Goal: Task Accomplishment & Management: Use online tool/utility

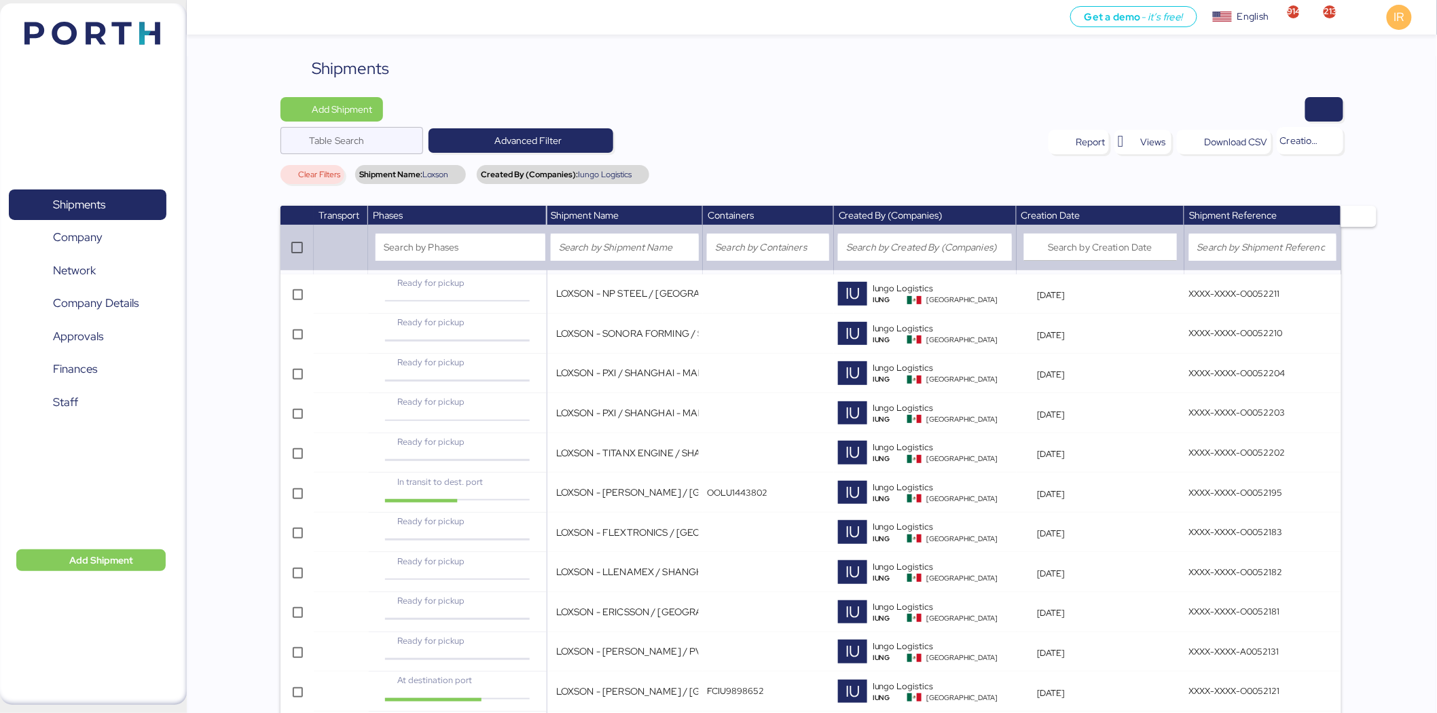
click at [754, 72] on div "Shipments" at bounding box center [811, 68] width 1063 height 24
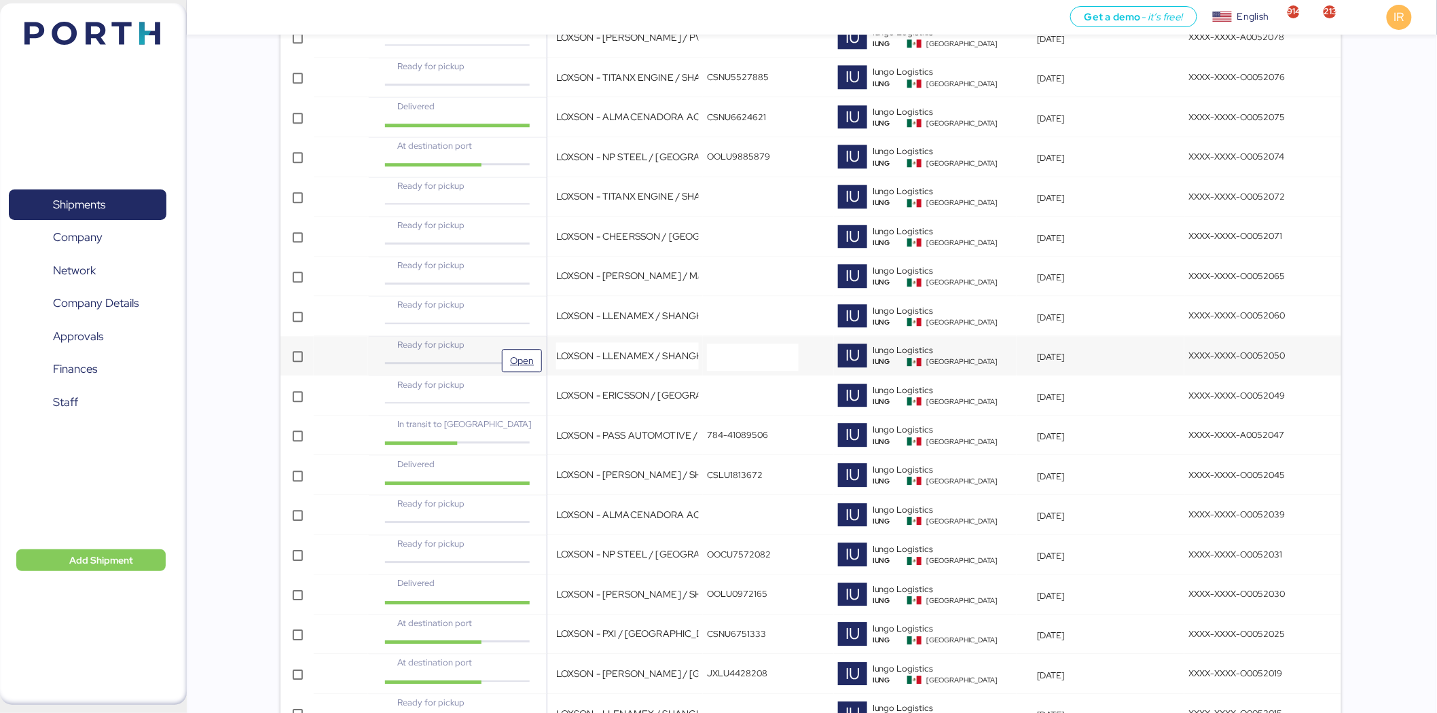
click at [492, 354] on div "Ready for pickup" at bounding box center [457, 350] width 170 height 24
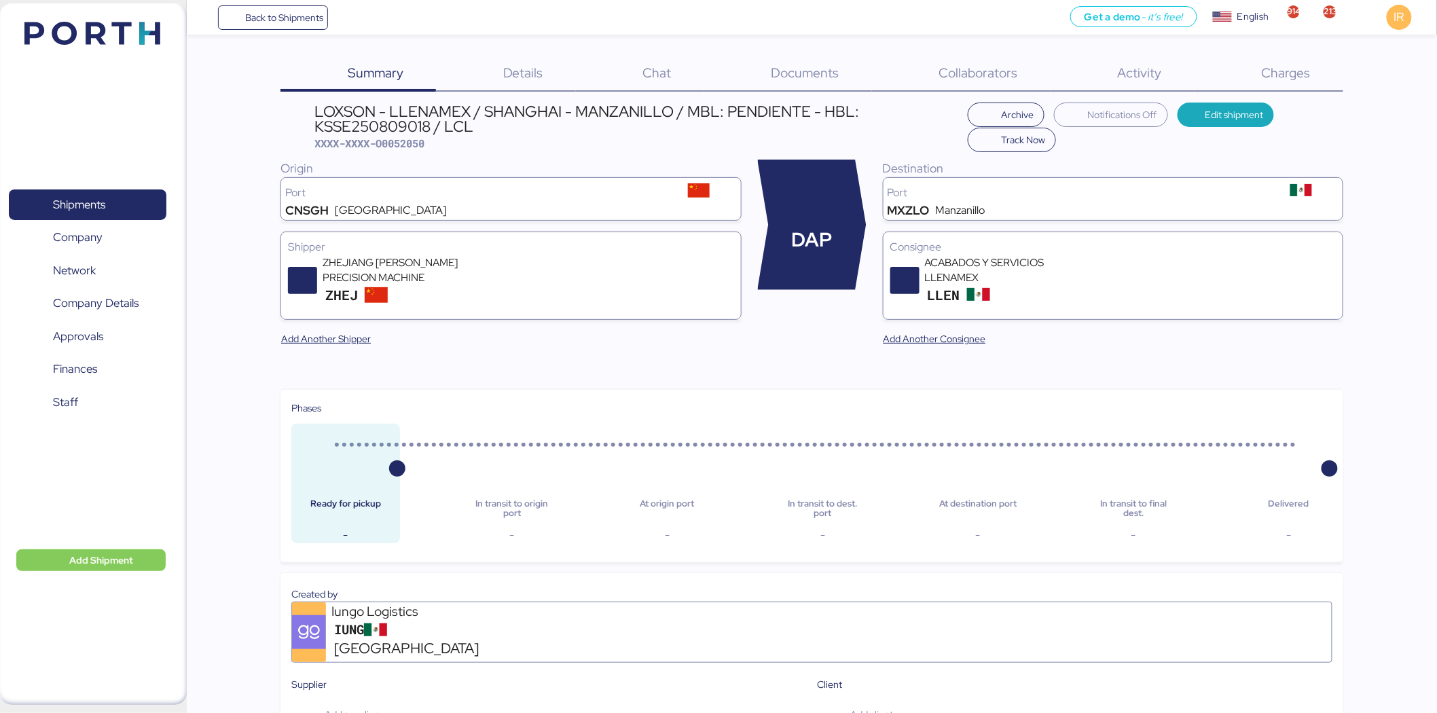
click at [406, 145] on span "XXXX-XXXX-O0052050" at bounding box center [369, 143] width 110 height 14
copy span "O0052050"
click at [1279, 54] on div "Summary 0 Details 0 Chat 0 Documents 0 Collaborators 0 Activity 0 Charges 0 LOX…" at bounding box center [718, 704] width 1437 height 1409
click at [1280, 65] on span "Charges" at bounding box center [1286, 73] width 49 height 18
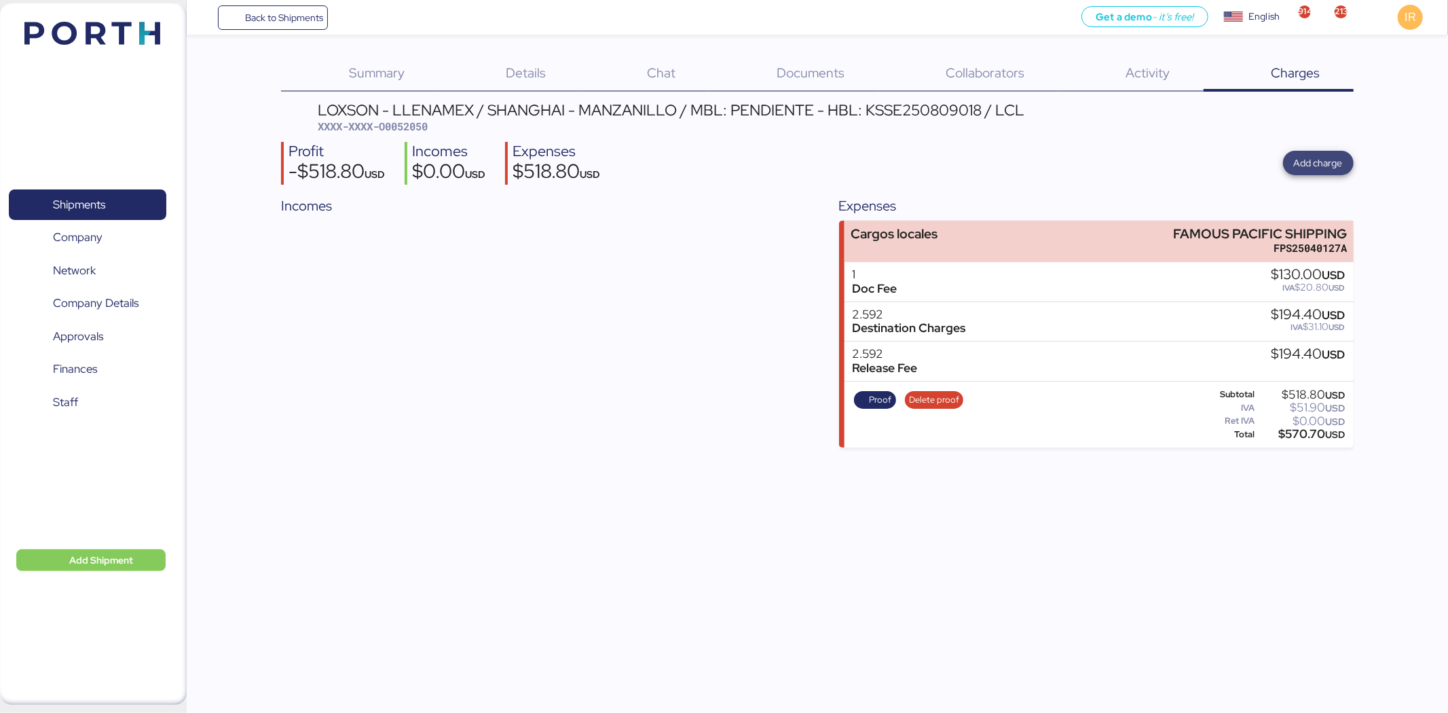
click at [1294, 159] on span "Add charge" at bounding box center [1318, 163] width 71 height 24
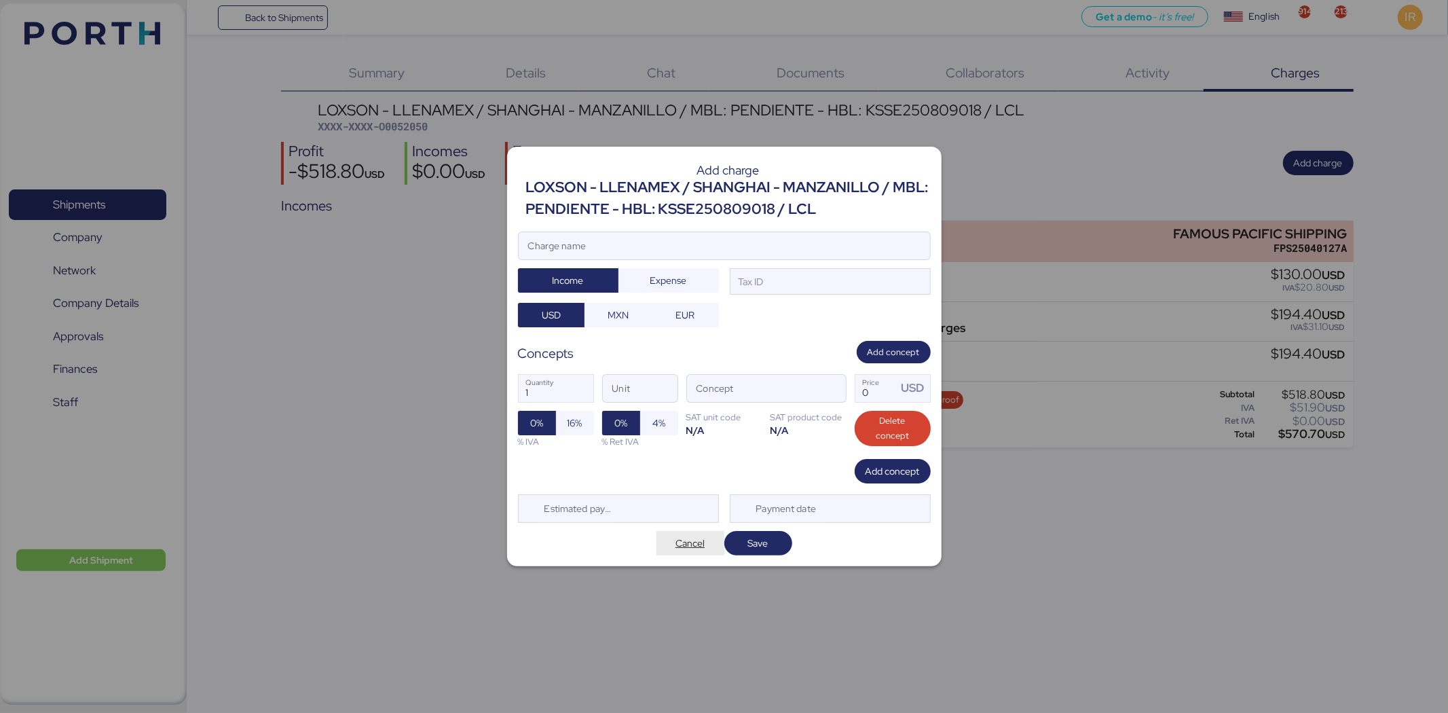
click at [689, 553] on span "Cancel" at bounding box center [691, 543] width 46 height 19
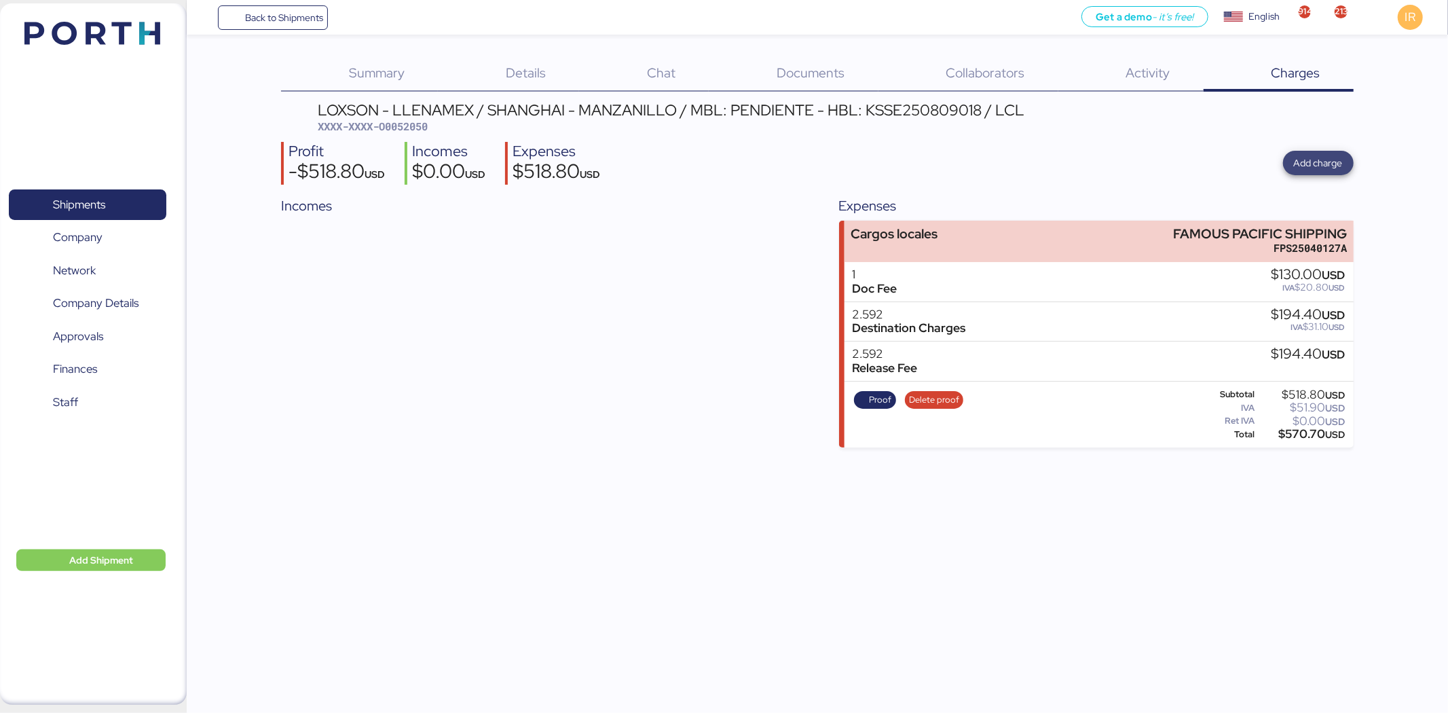
click at [1330, 157] on span "Add charge" at bounding box center [1318, 163] width 49 height 16
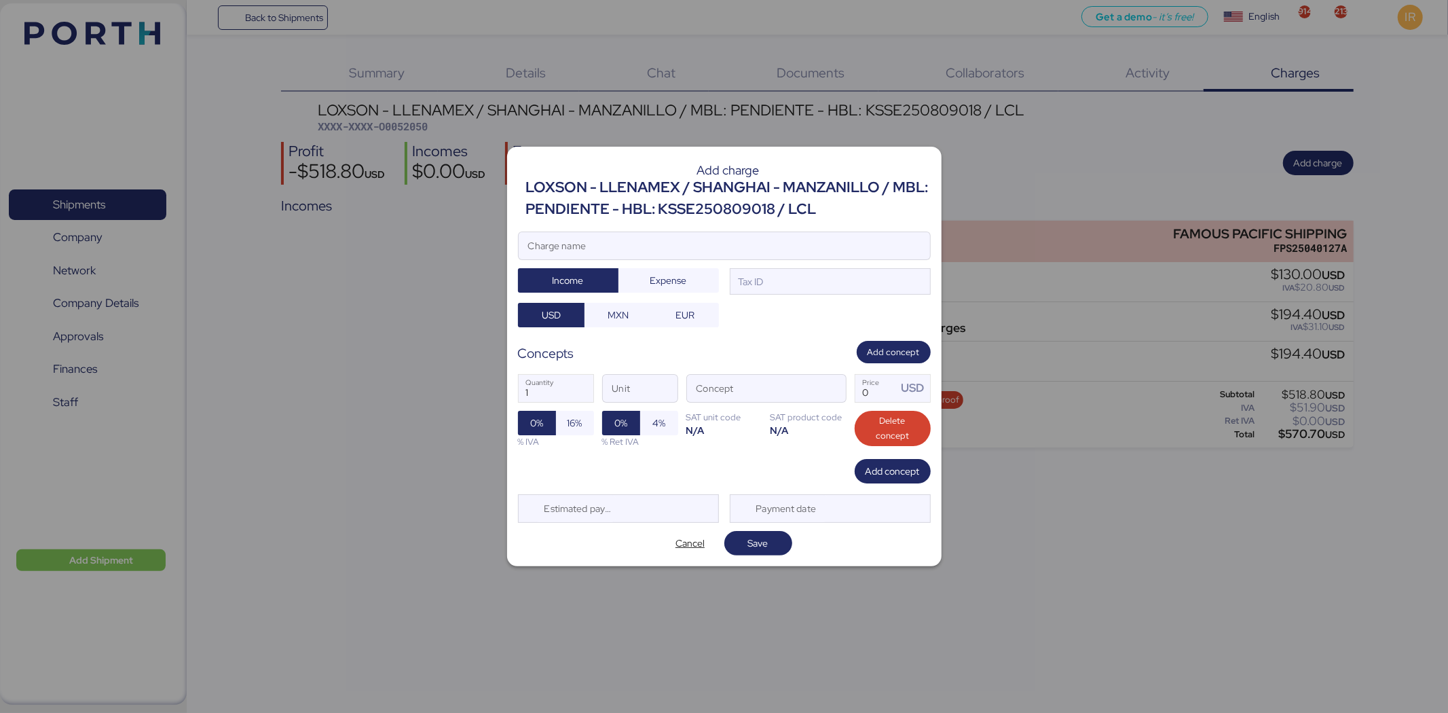
click at [729, 215] on div "LOXSON - LLENAMEX / SHANGHAI - MANZANILLO / MBL: PENDIENTE - HBL: KSSE250809018…" at bounding box center [728, 199] width 405 height 44
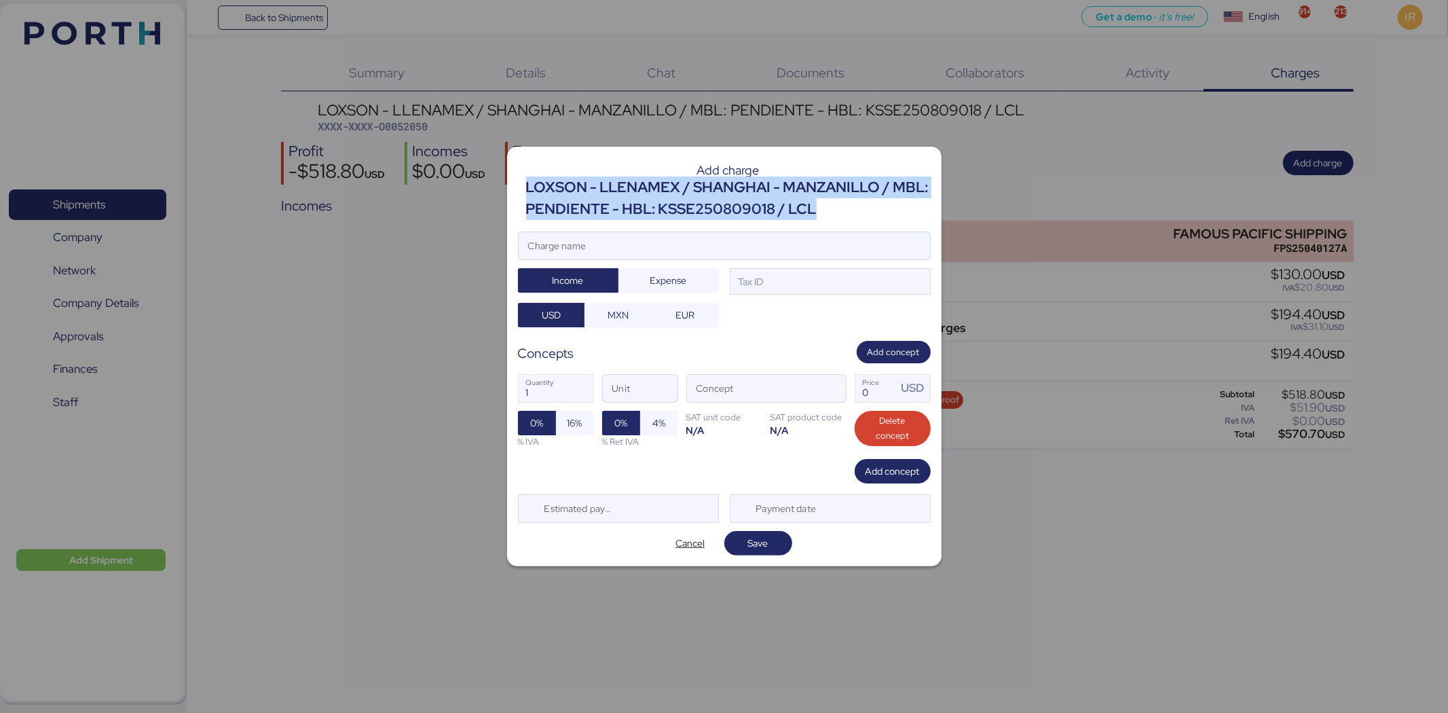
click at [729, 215] on div "LOXSON - LLENAMEX / SHANGHAI - MANZANILLO / MBL: PENDIENTE - HBL: KSSE250809018…" at bounding box center [728, 199] width 405 height 44
copy div "LOXSON - LLENAMEX / SHANGHAI - MANZANILLO / MBL: PENDIENTE - HBL: KSSE250809018…"
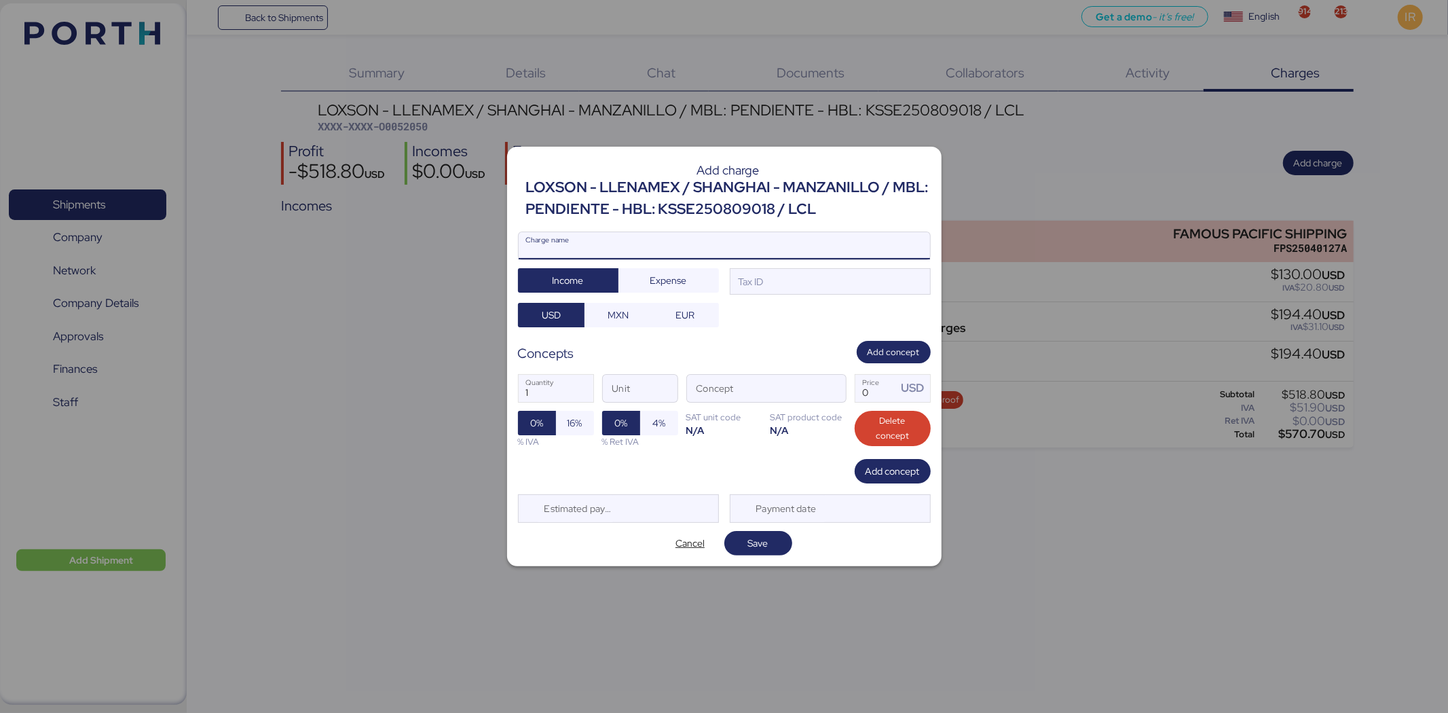
click at [766, 254] on input "Charge name" at bounding box center [725, 245] width 412 height 27
paste input "LOXSON - LLENAMEX / SHANGHAI - MANZANILLO / MBL: PENDIENTE - HBL: KSSE250809018…"
type input "LOXSON - LLENAMEX / SHANGHAI - MANZANILLO / MBL: PENDIENTE - HBL: KSSE250809018…"
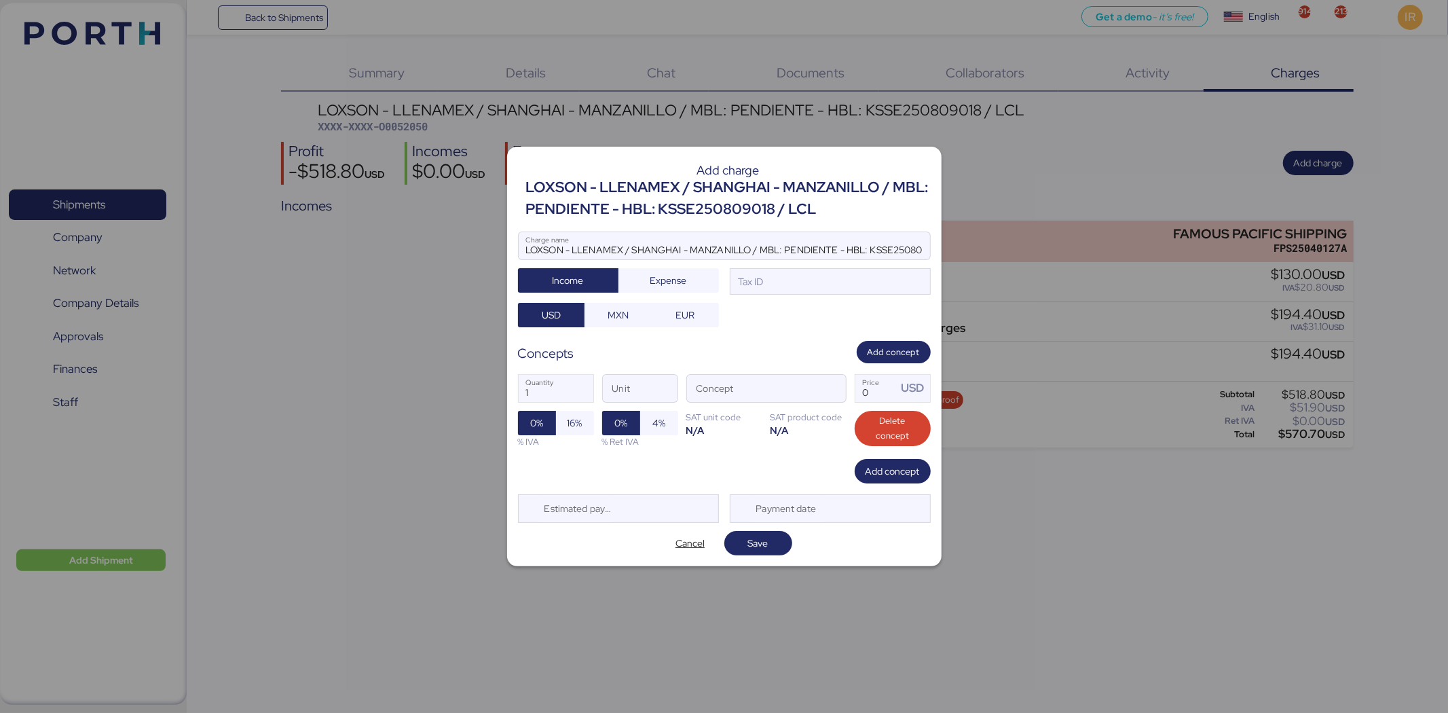
click at [811, 268] on div at bounding box center [725, 266] width 412 height 14
click at [811, 259] on input "LOXSON - LLENAMEX / SHANGHAI - MANZANILLO / MBL: PENDIENTE - HBL: KSSE250809018…" at bounding box center [725, 245] width 412 height 27
click at [816, 281] on div "Tax ID" at bounding box center [830, 281] width 201 height 27
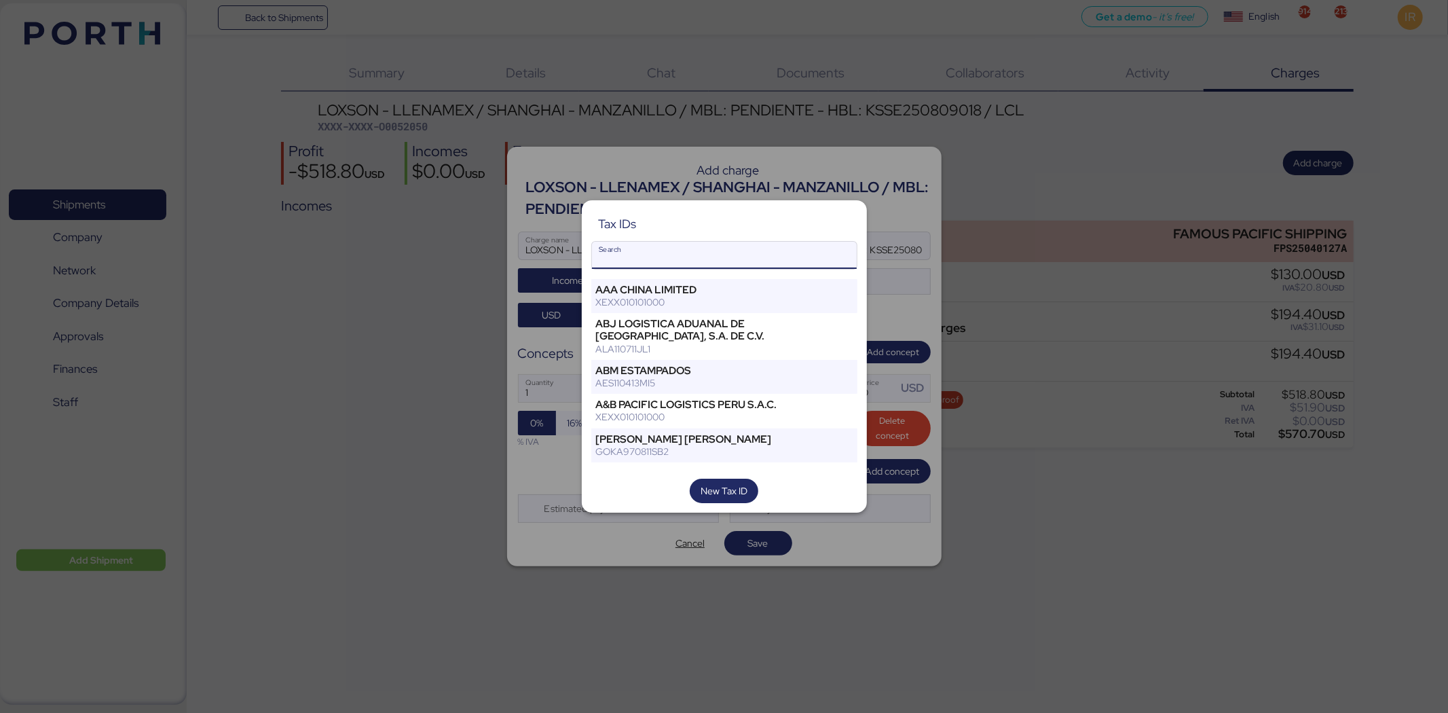
click at [735, 259] on input "Search" at bounding box center [724, 255] width 265 height 27
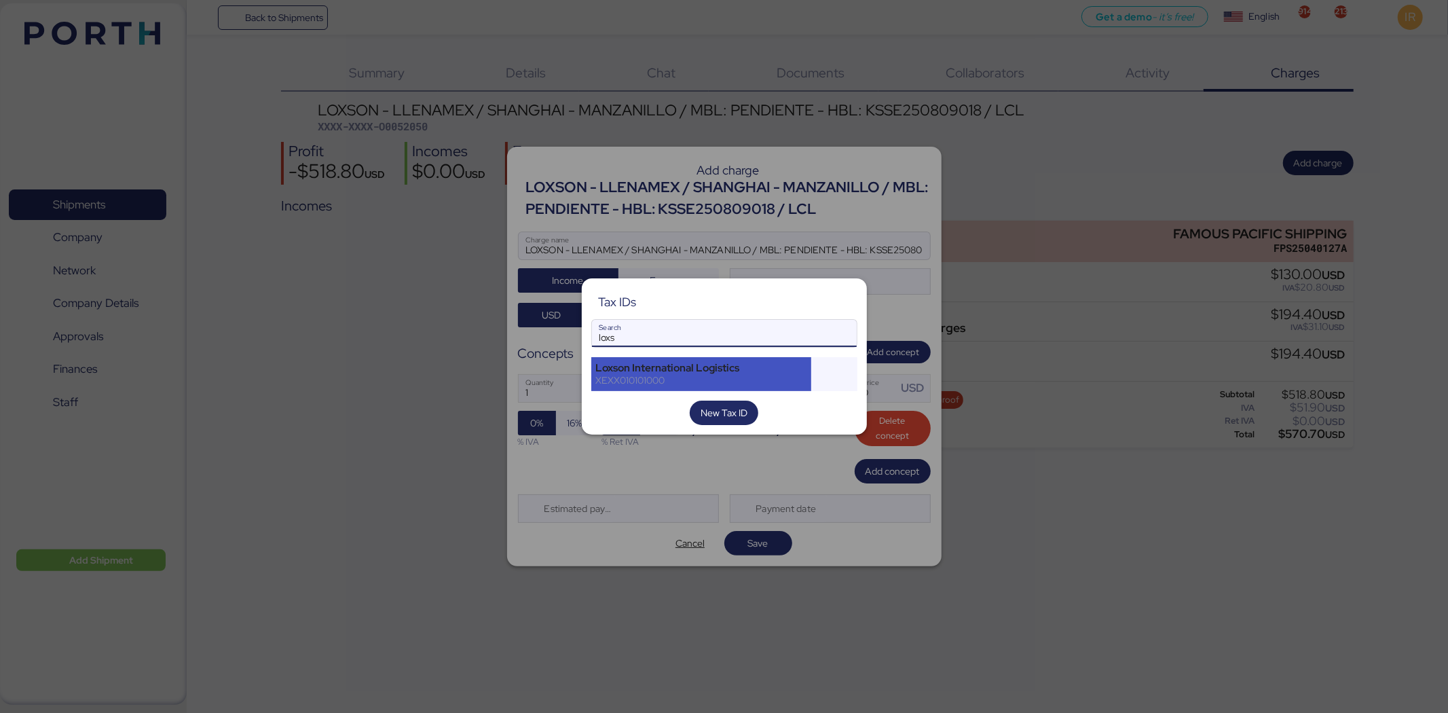
type input "loxs"
click at [705, 360] on div "Loxson International Logistics XEXX010101000" at bounding box center [701, 374] width 221 height 34
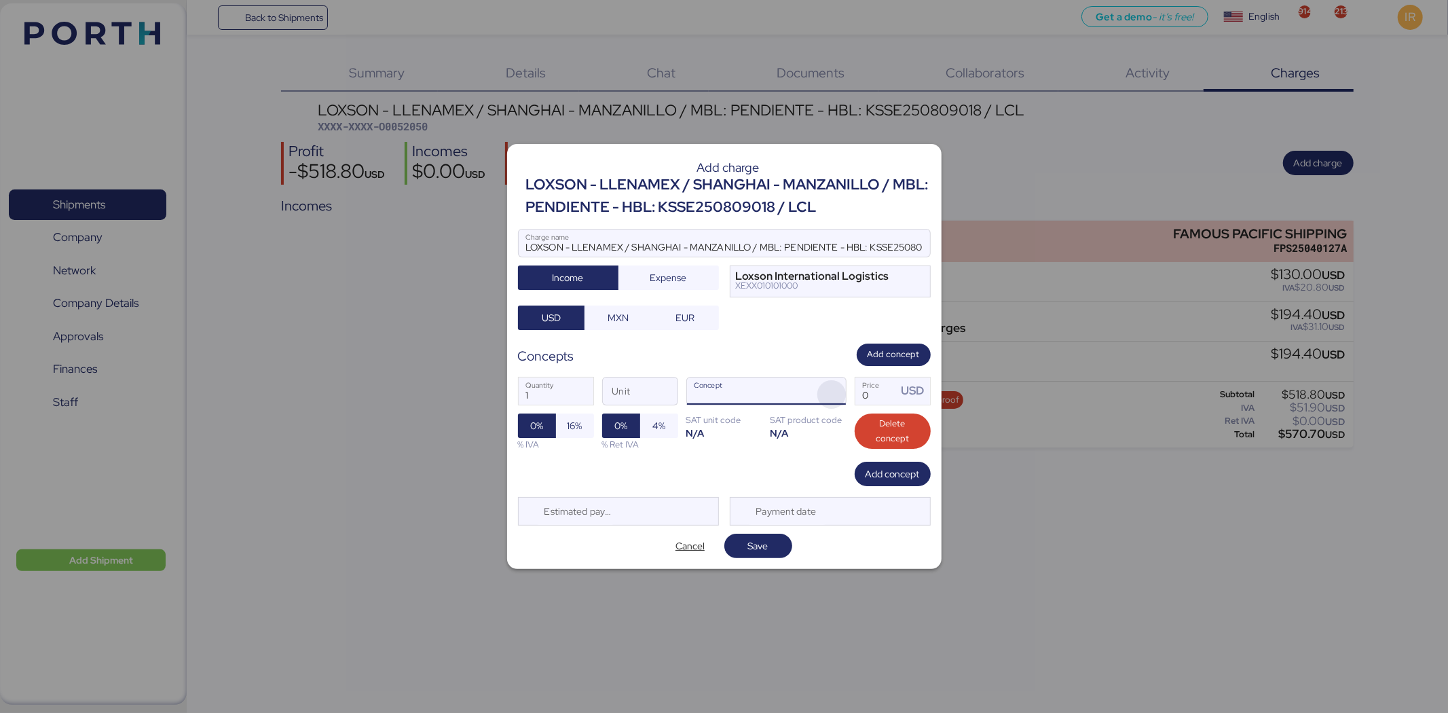
click at [829, 396] on span "button" at bounding box center [832, 394] width 29 height 29
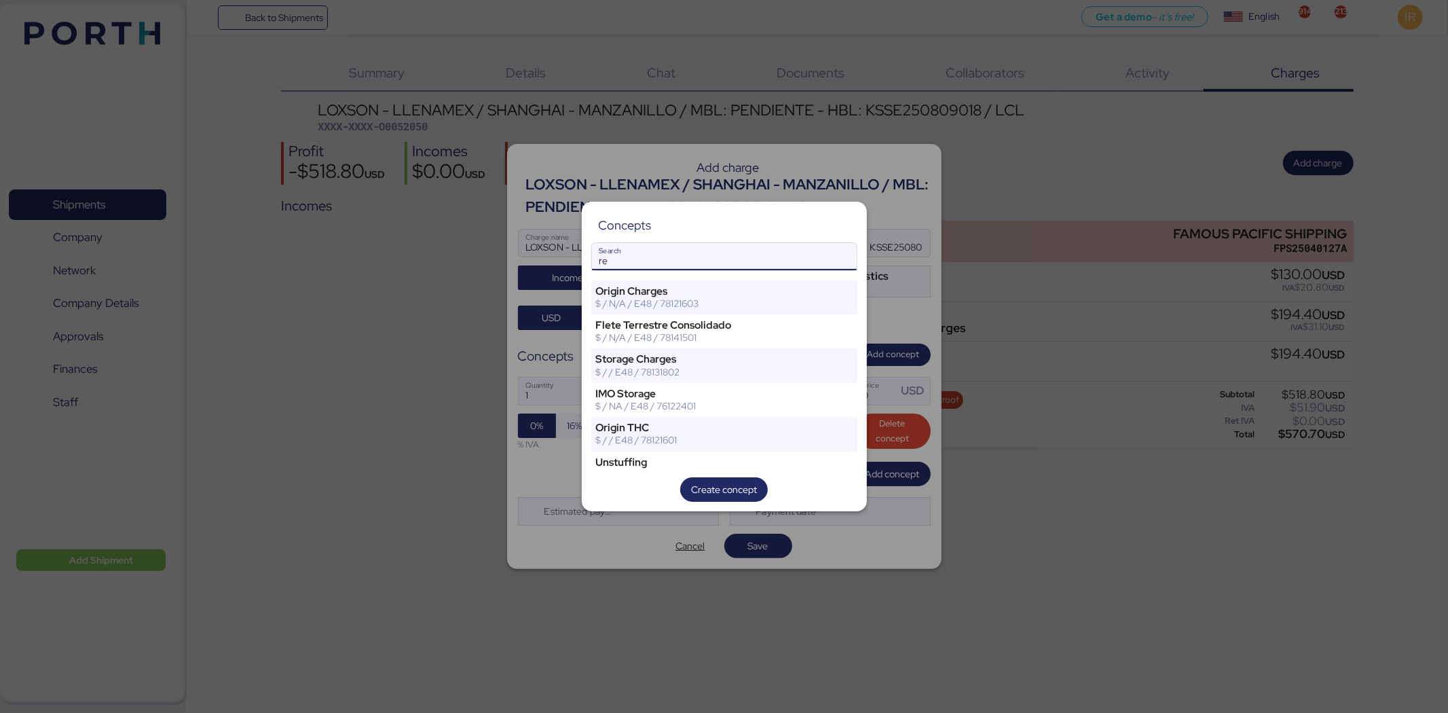
click at [703, 262] on input "re" at bounding box center [724, 256] width 265 height 27
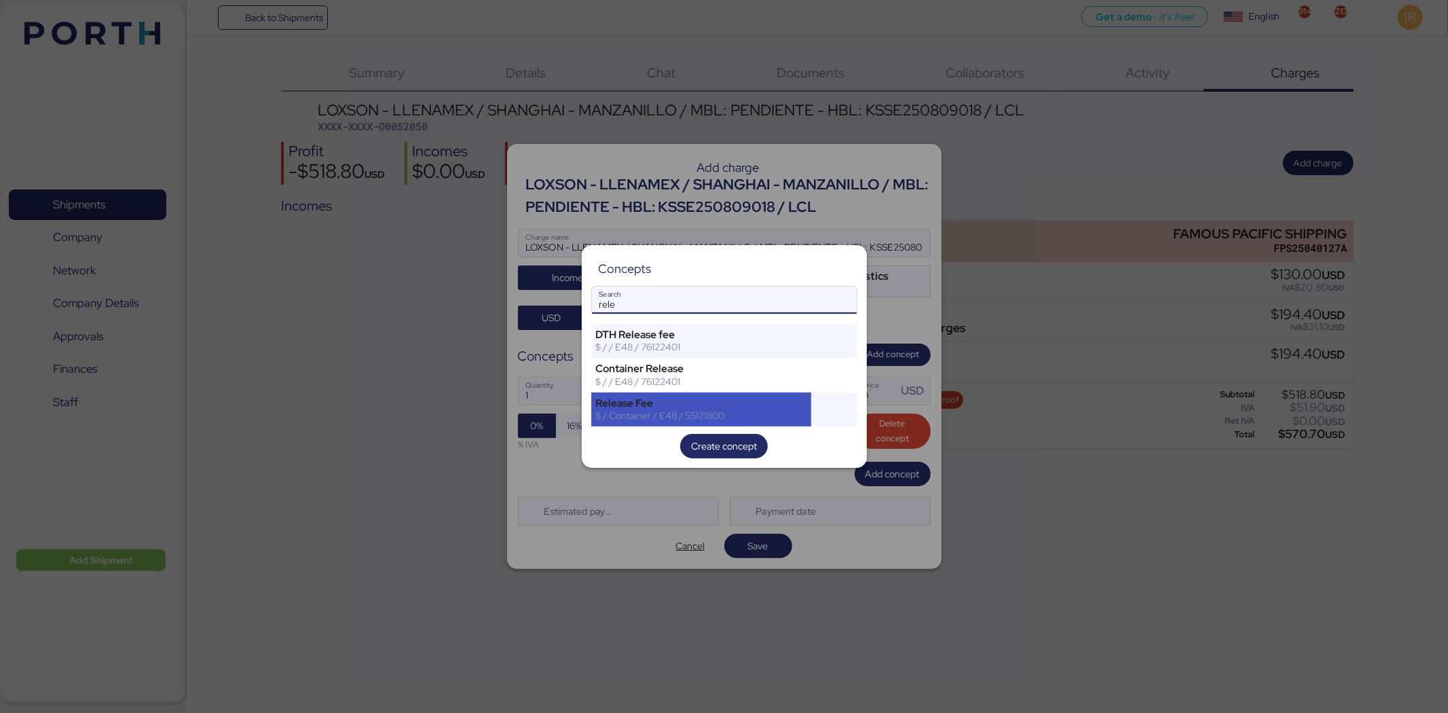
type input "rele"
click at [682, 422] on div "$ / Container / E48 / 55121800" at bounding box center [701, 415] width 211 height 12
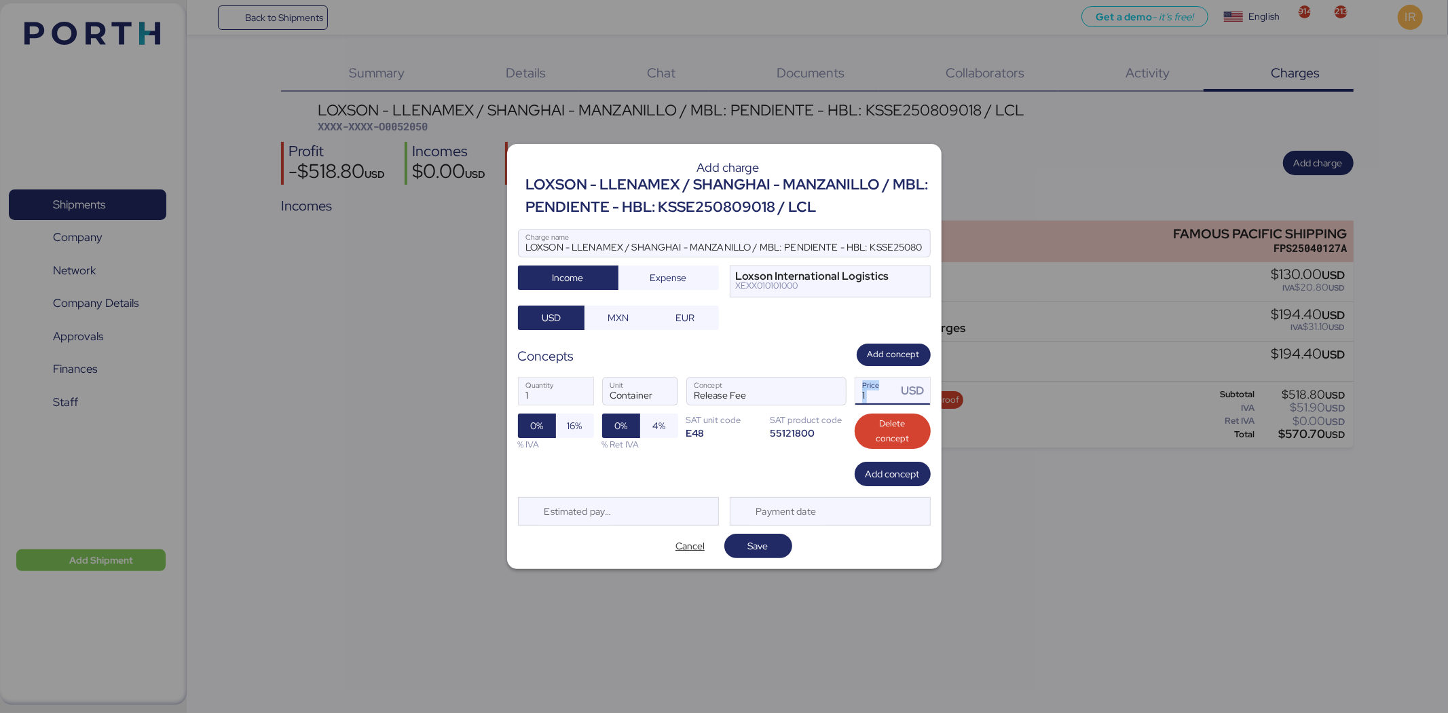
drag, startPoint x: 898, startPoint y: 385, endPoint x: 883, endPoint y: 390, distance: 15.7
click at [883, 390] on div "1 Price USD" at bounding box center [893, 391] width 75 height 27
click at [883, 390] on input "1" at bounding box center [877, 391] width 42 height 27
drag, startPoint x: 883, startPoint y: 390, endPoint x: 857, endPoint y: 388, distance: 25.8
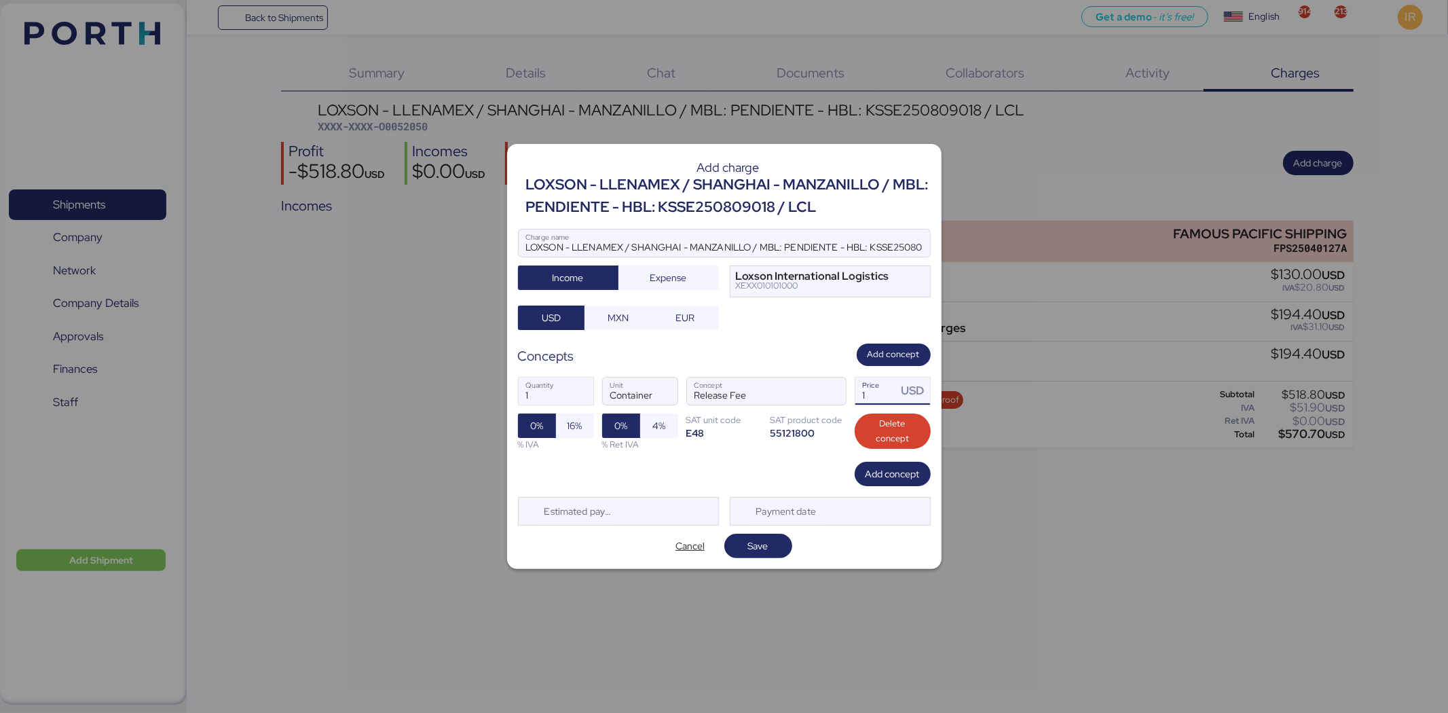
click at [857, 388] on input "1" at bounding box center [877, 391] width 42 height 27
type input "50"
click at [881, 471] on span "Add concept" at bounding box center [893, 474] width 54 height 16
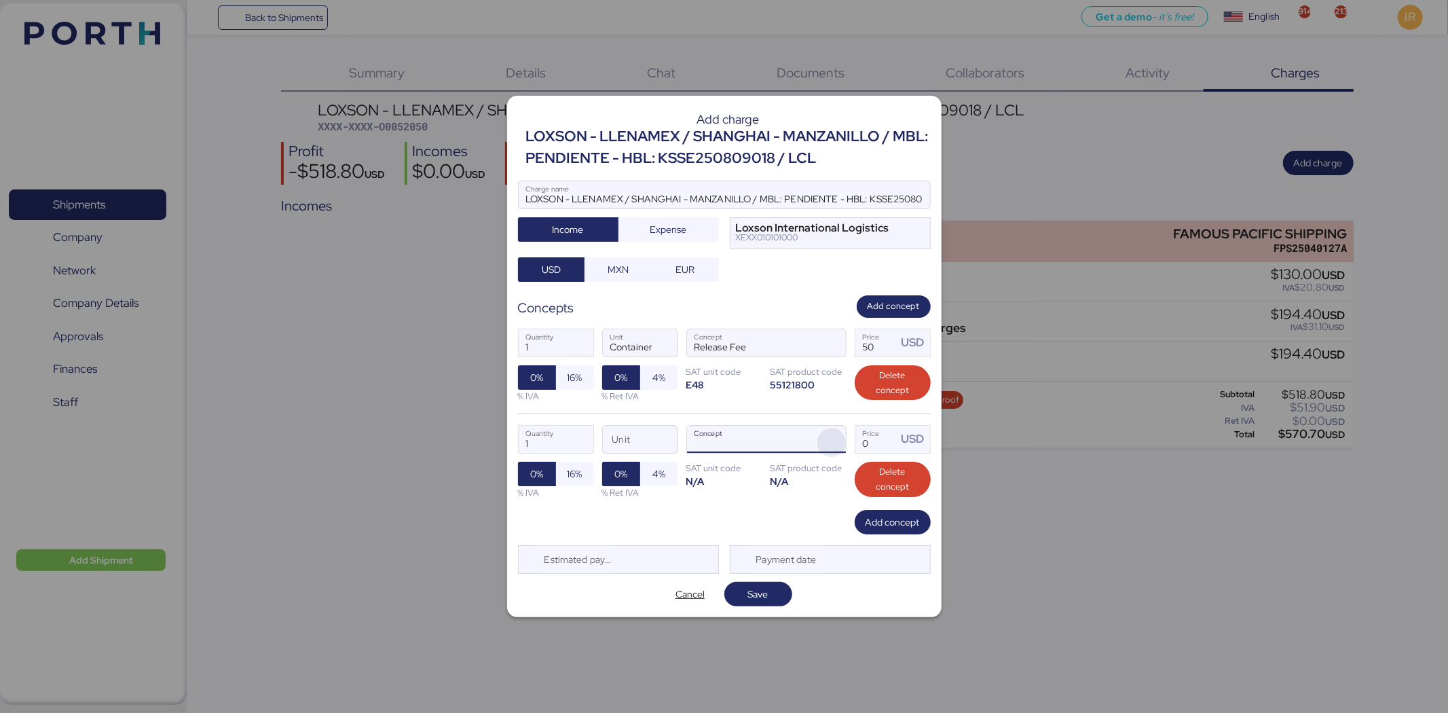
click at [827, 435] on span "button" at bounding box center [832, 442] width 29 height 29
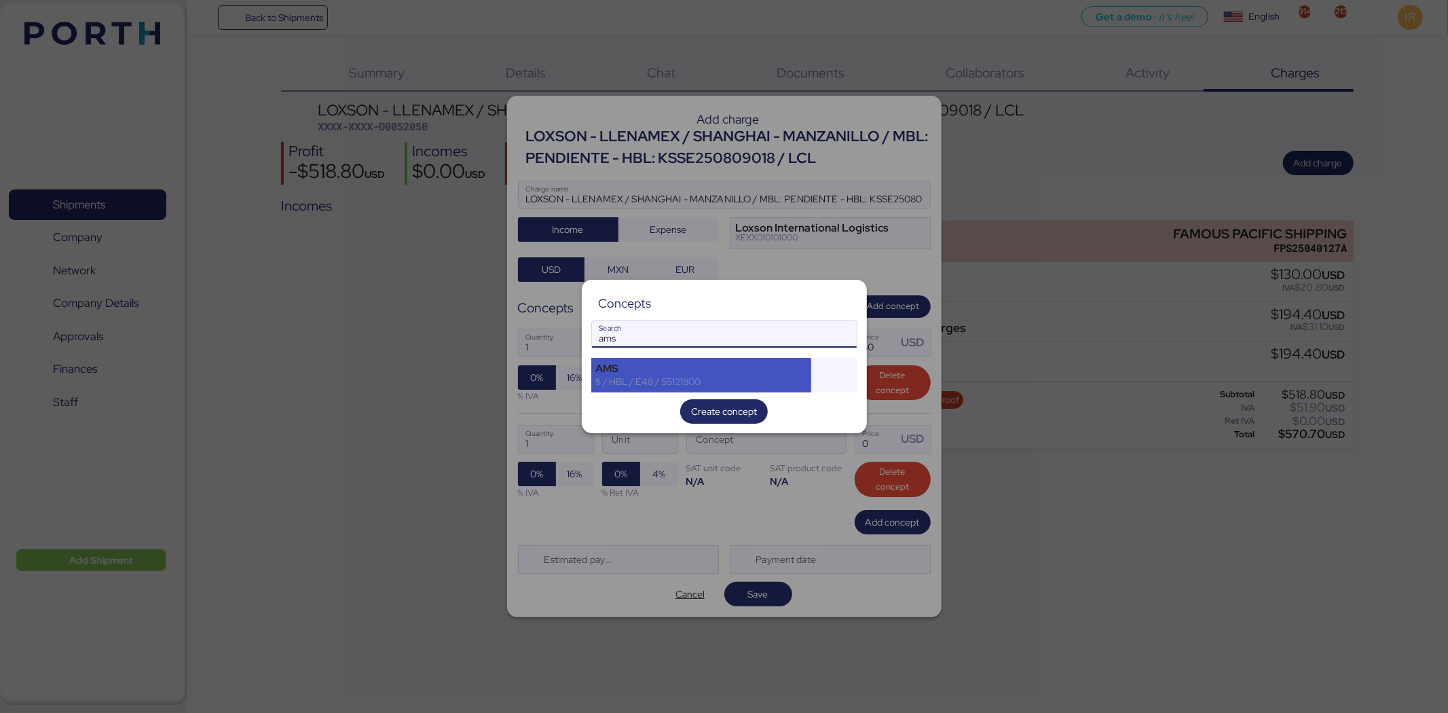
type input "ams"
click at [731, 384] on div "$ / HBL / E48 / 55121800" at bounding box center [701, 382] width 211 height 12
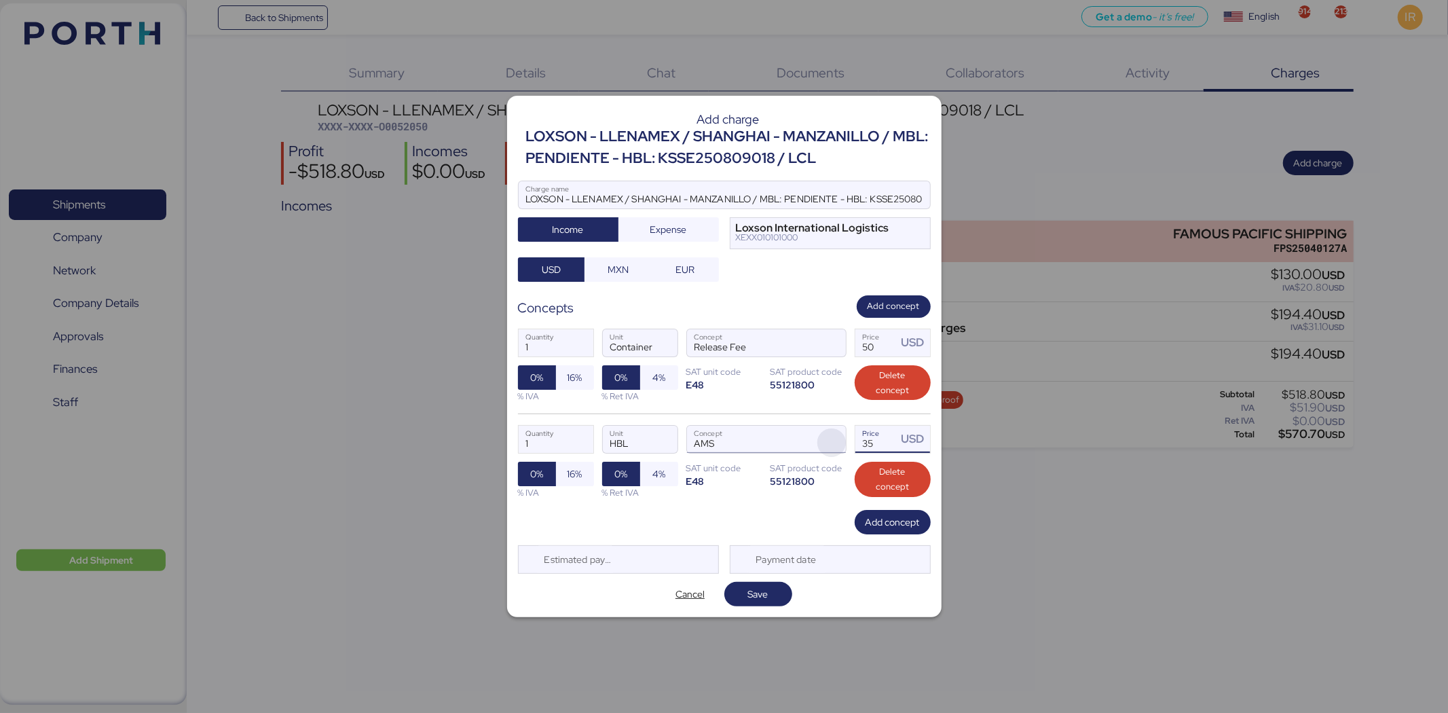
drag, startPoint x: 890, startPoint y: 445, endPoint x: 837, endPoint y: 442, distance: 53.1
click at [837, 442] on div "1 Quantity HBL Unit AMS Concept 35 Price USD 0% 16% % IVA 0% 4% % Ret IVA SAT u…" at bounding box center [724, 462] width 413 height 96
type input "40"
click at [884, 528] on span "Add concept" at bounding box center [893, 522] width 54 height 16
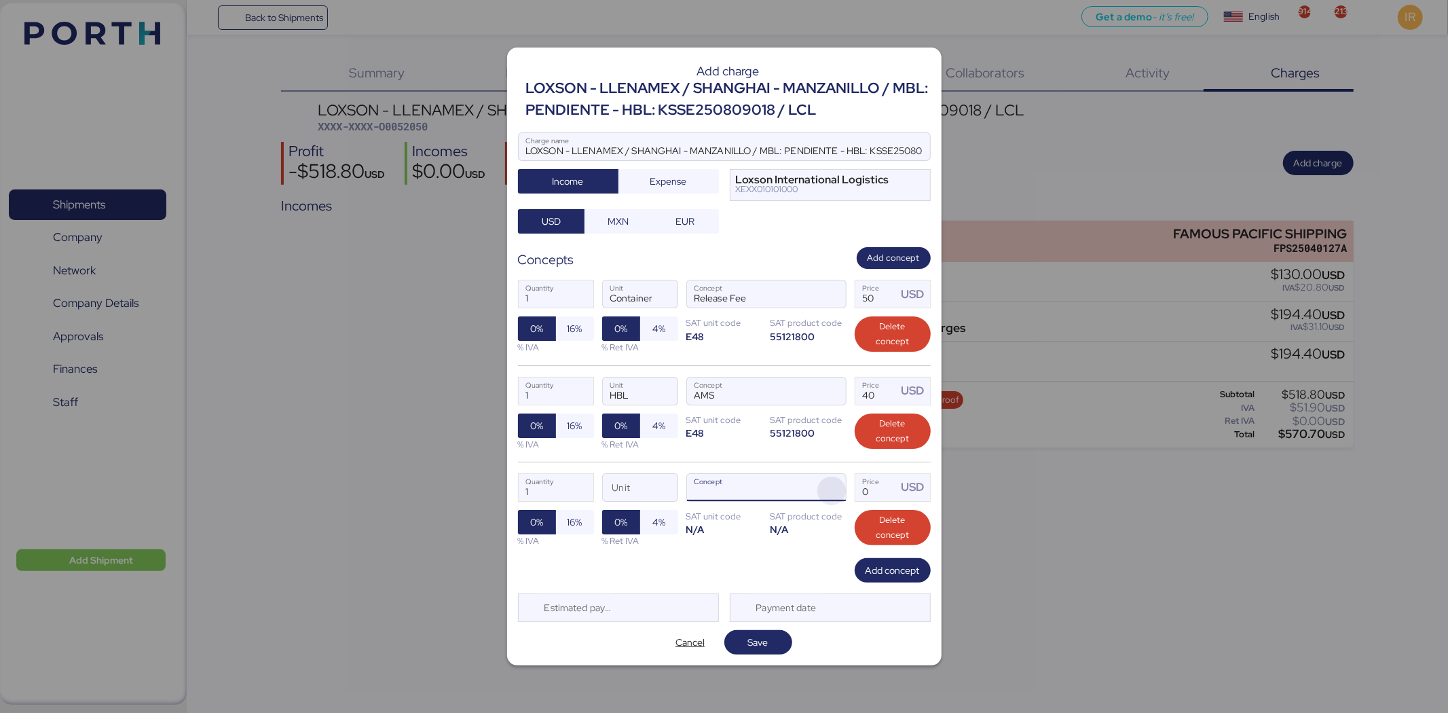
click at [833, 494] on span "button" at bounding box center [832, 491] width 29 height 29
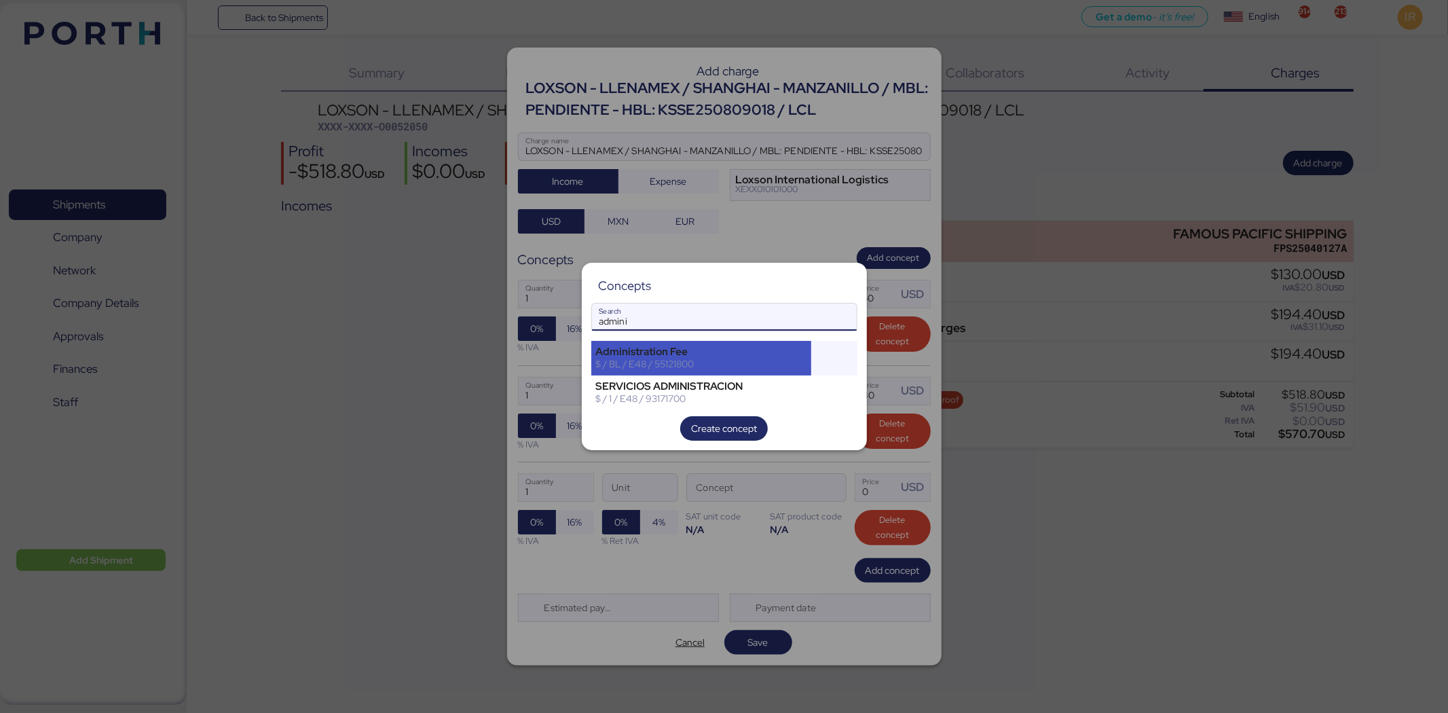
type input "admini"
click at [680, 354] on div "Administration Fee" at bounding box center [701, 352] width 211 height 12
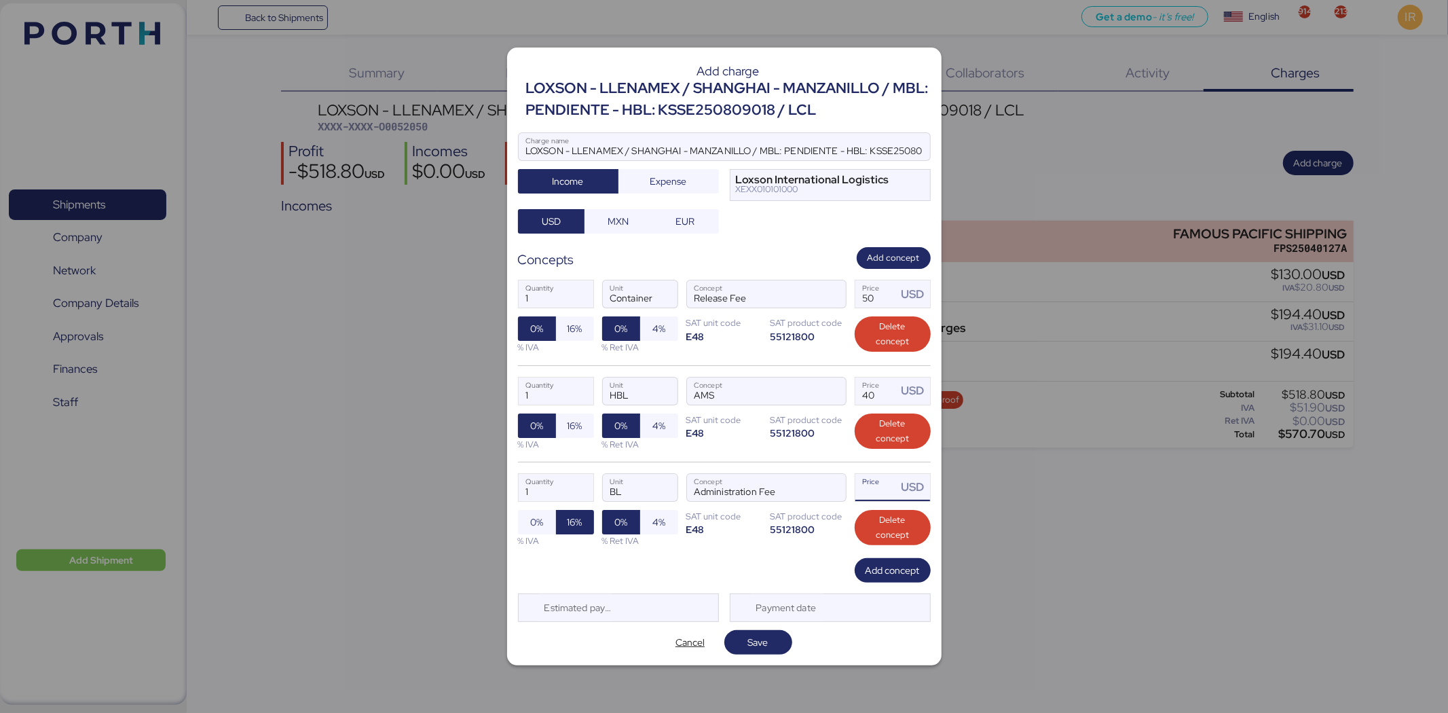
click at [892, 491] on input "Price USD" at bounding box center [877, 487] width 42 height 27
type input "30"
click at [891, 571] on span "Add concept" at bounding box center [893, 570] width 54 height 16
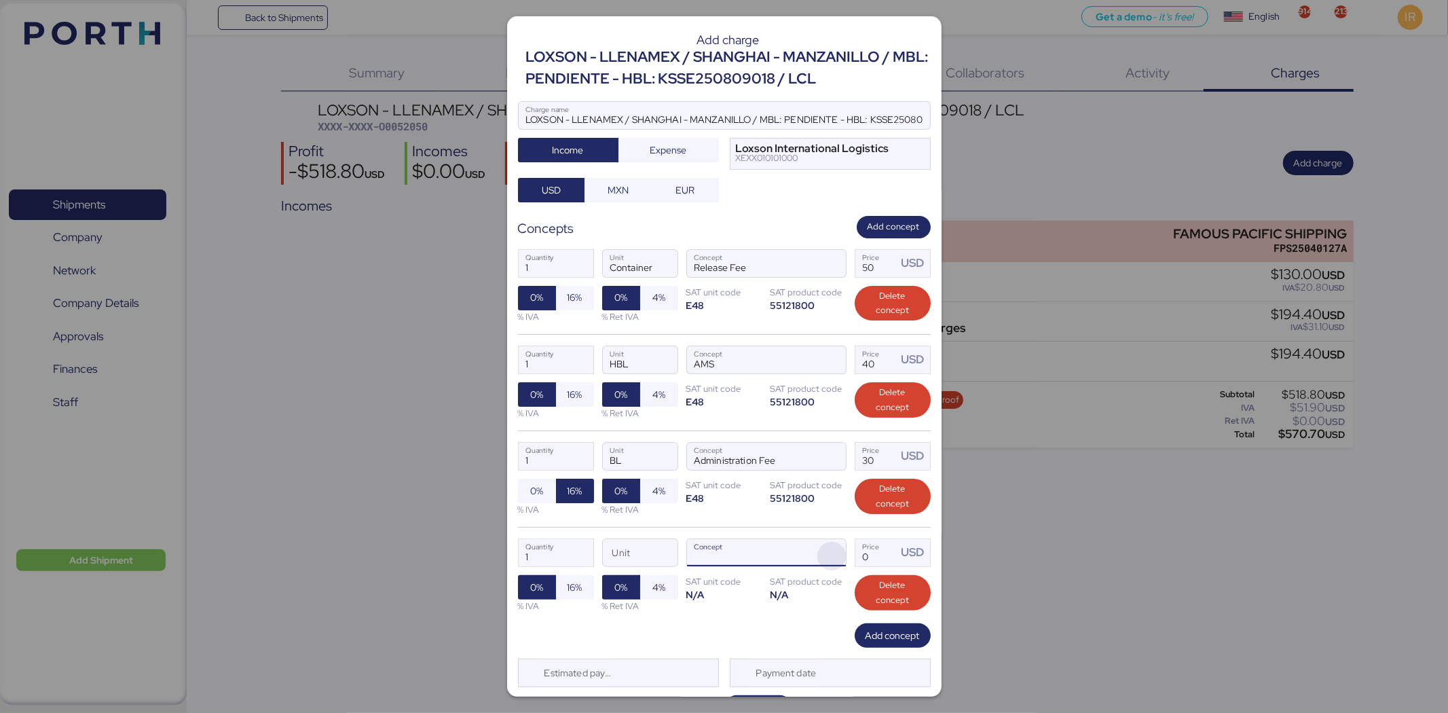
click at [822, 566] on span "button" at bounding box center [832, 556] width 29 height 29
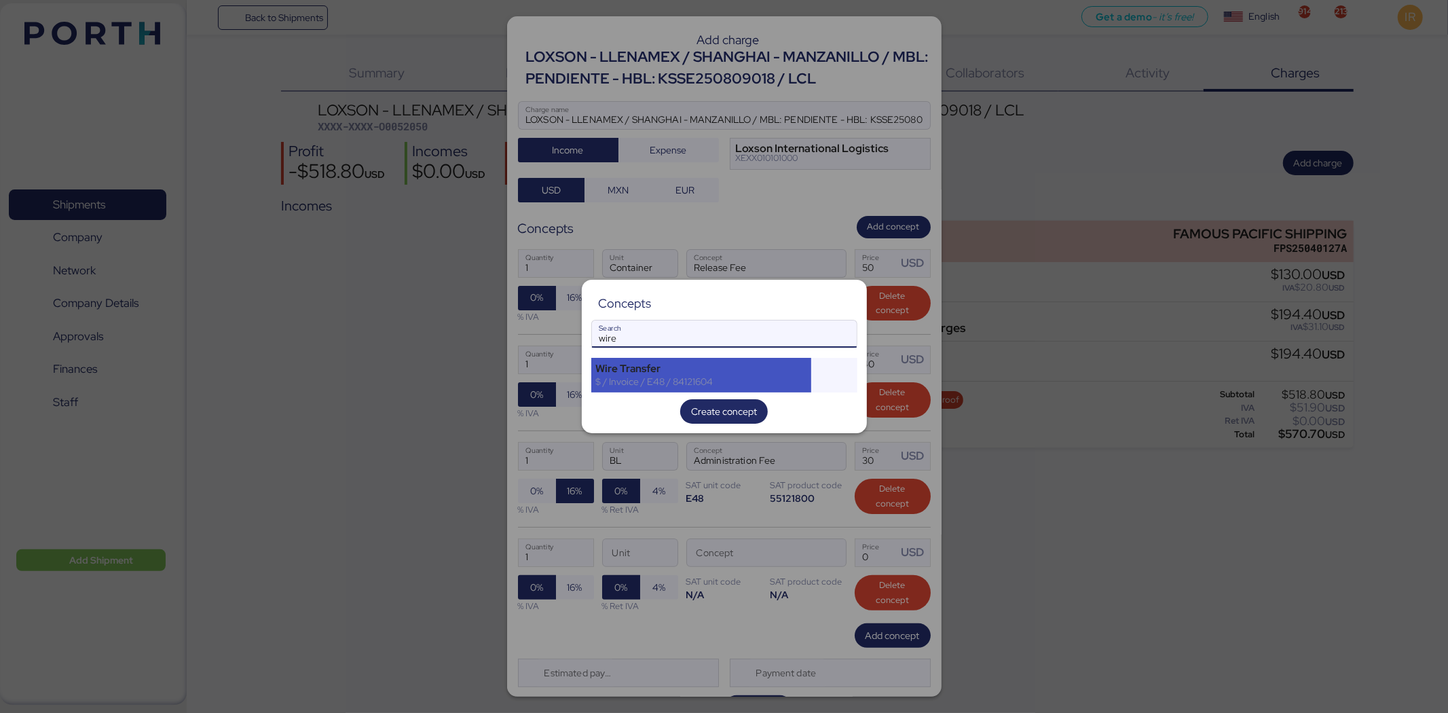
type input "wire"
click at [672, 369] on div "Wire Transfer" at bounding box center [701, 369] width 211 height 12
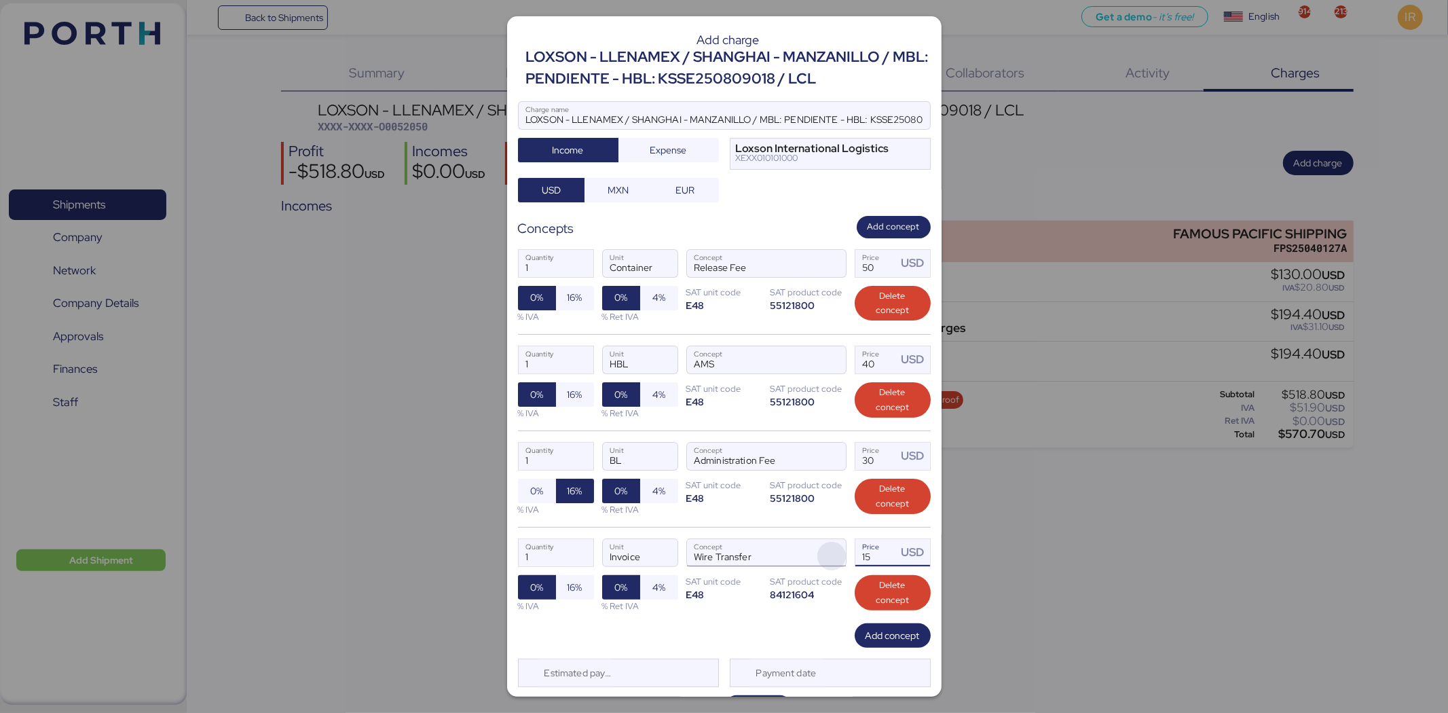
drag, startPoint x: 877, startPoint y: 555, endPoint x: 834, endPoint y: 555, distance: 43.5
click at [834, 555] on div "1 Quantity Invoice Unit Wire Transfer Concept 15 Price USD 0% 16% % IVA 0% 4% %…" at bounding box center [724, 575] width 413 height 96
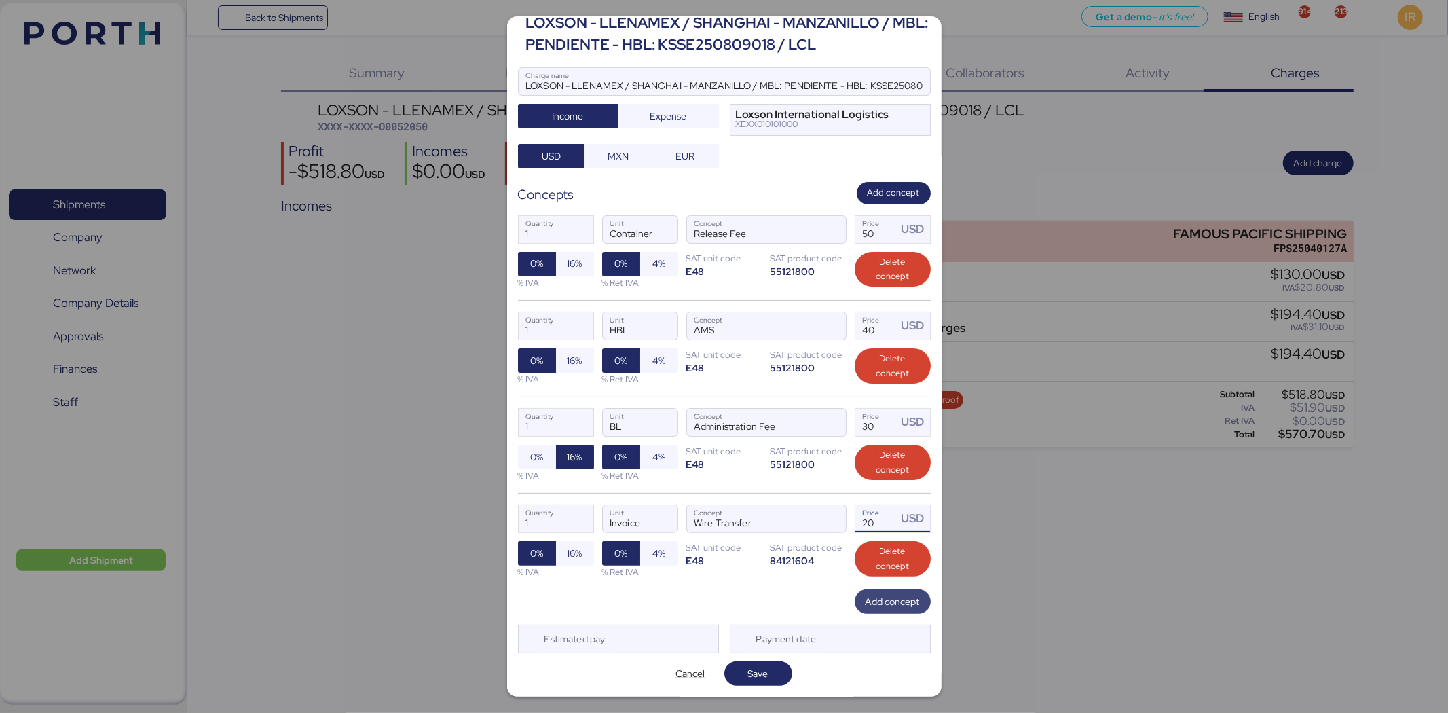
type input "20"
click at [890, 606] on span "Add concept" at bounding box center [893, 601] width 54 height 16
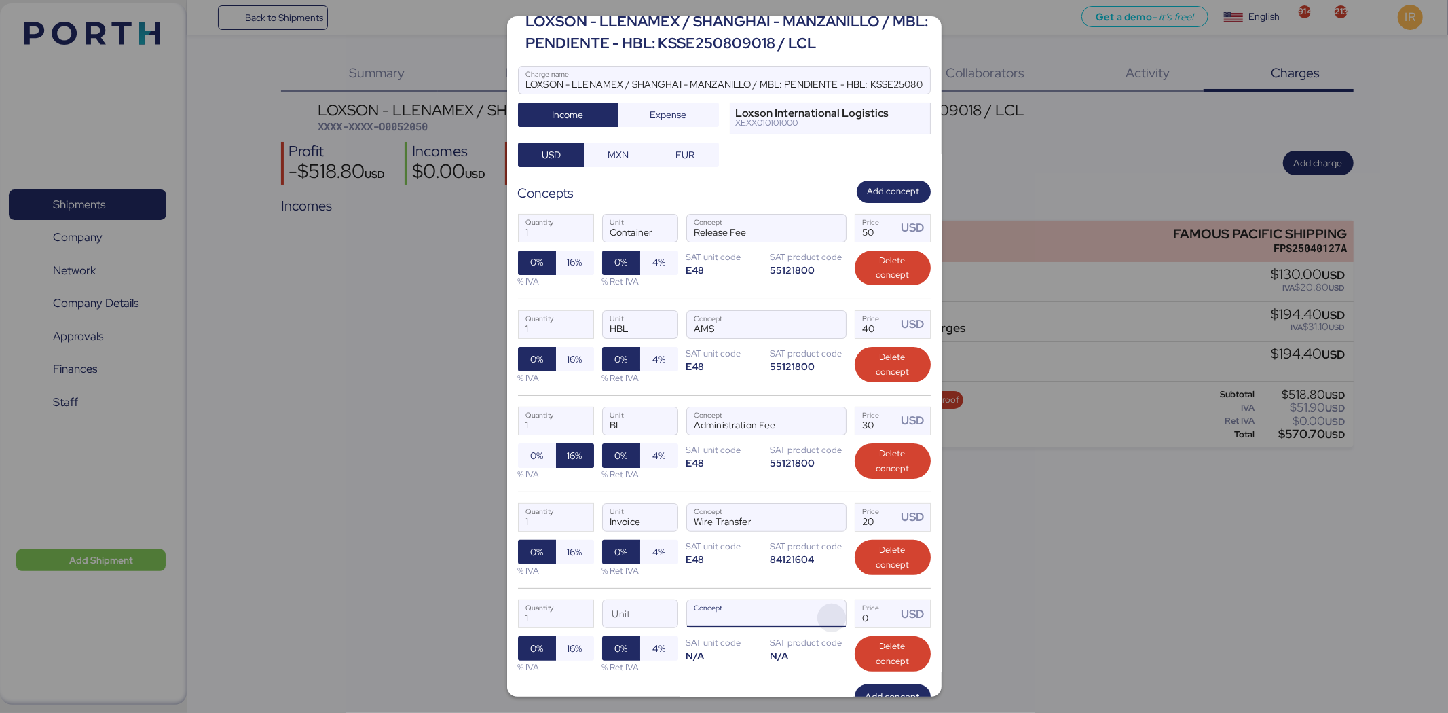
click at [826, 627] on span "button" at bounding box center [832, 618] width 29 height 29
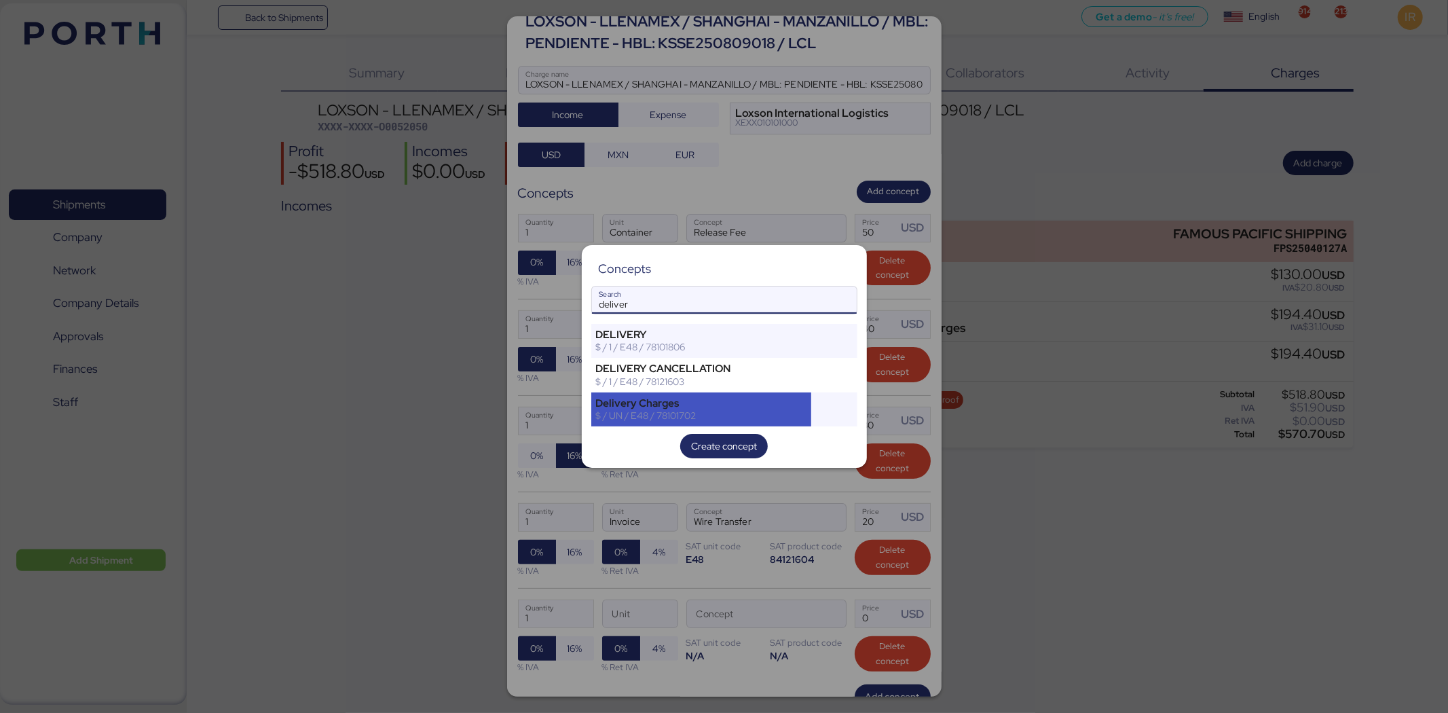
type input "deliver"
click at [680, 415] on div "$ / UN / E48 / 78101702" at bounding box center [701, 415] width 211 height 12
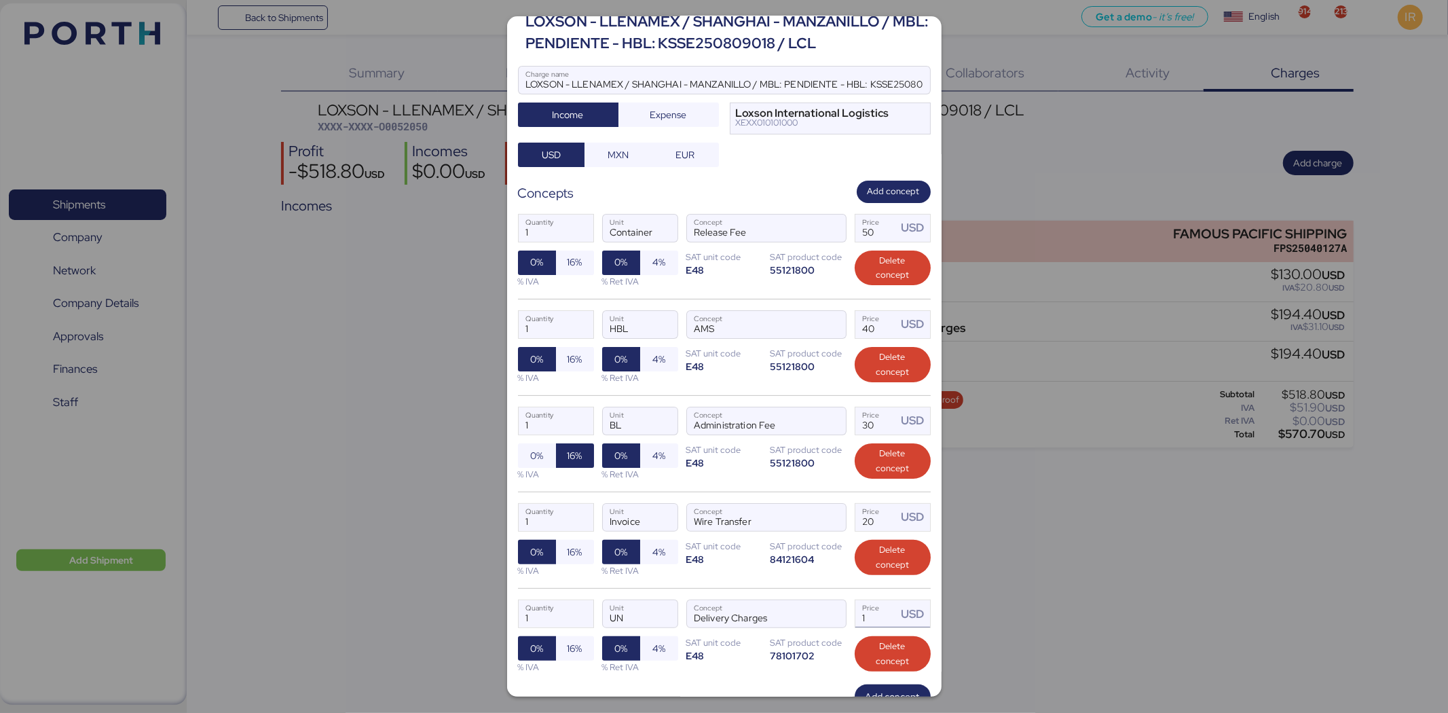
drag, startPoint x: 864, startPoint y: 619, endPoint x: 852, endPoint y: 615, distance: 12.9
click at [856, 615] on input "1" at bounding box center [877, 613] width 42 height 27
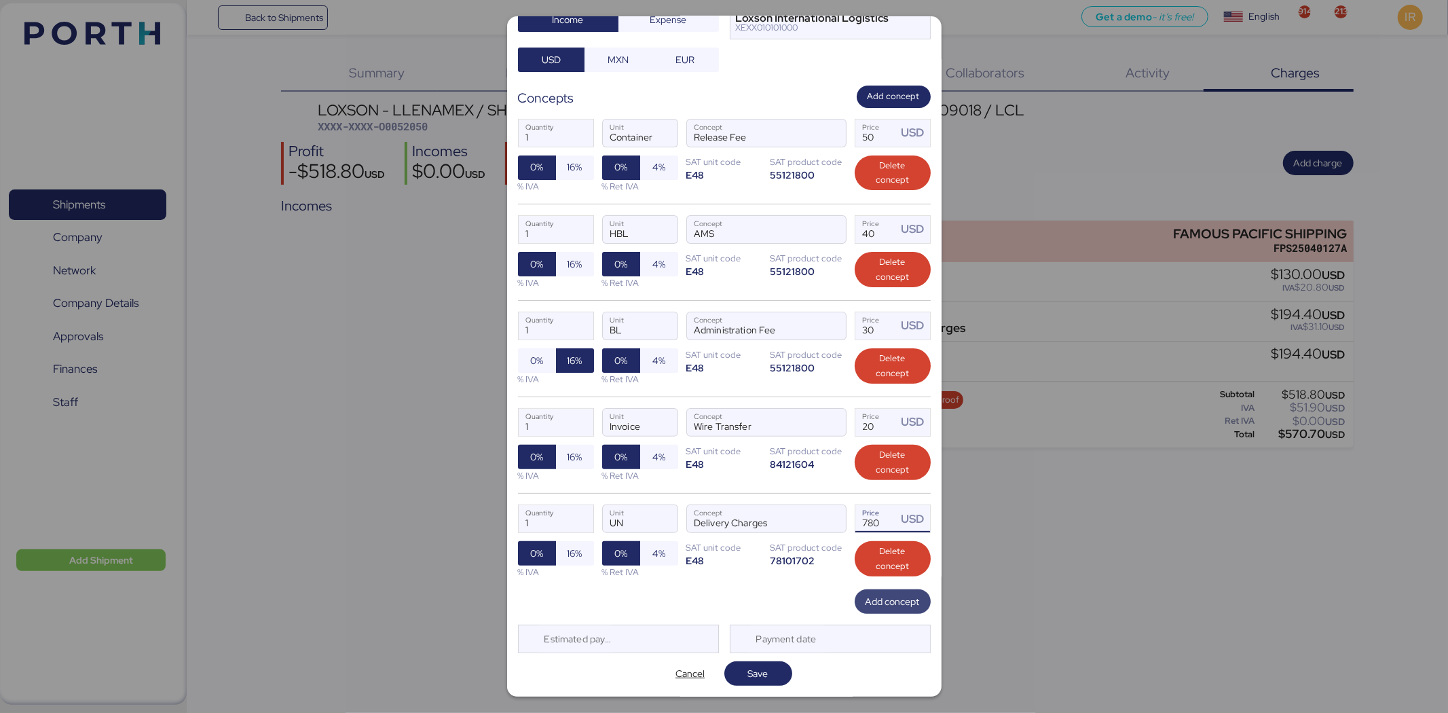
type input "780"
click at [868, 609] on span "Add concept" at bounding box center [893, 601] width 54 height 16
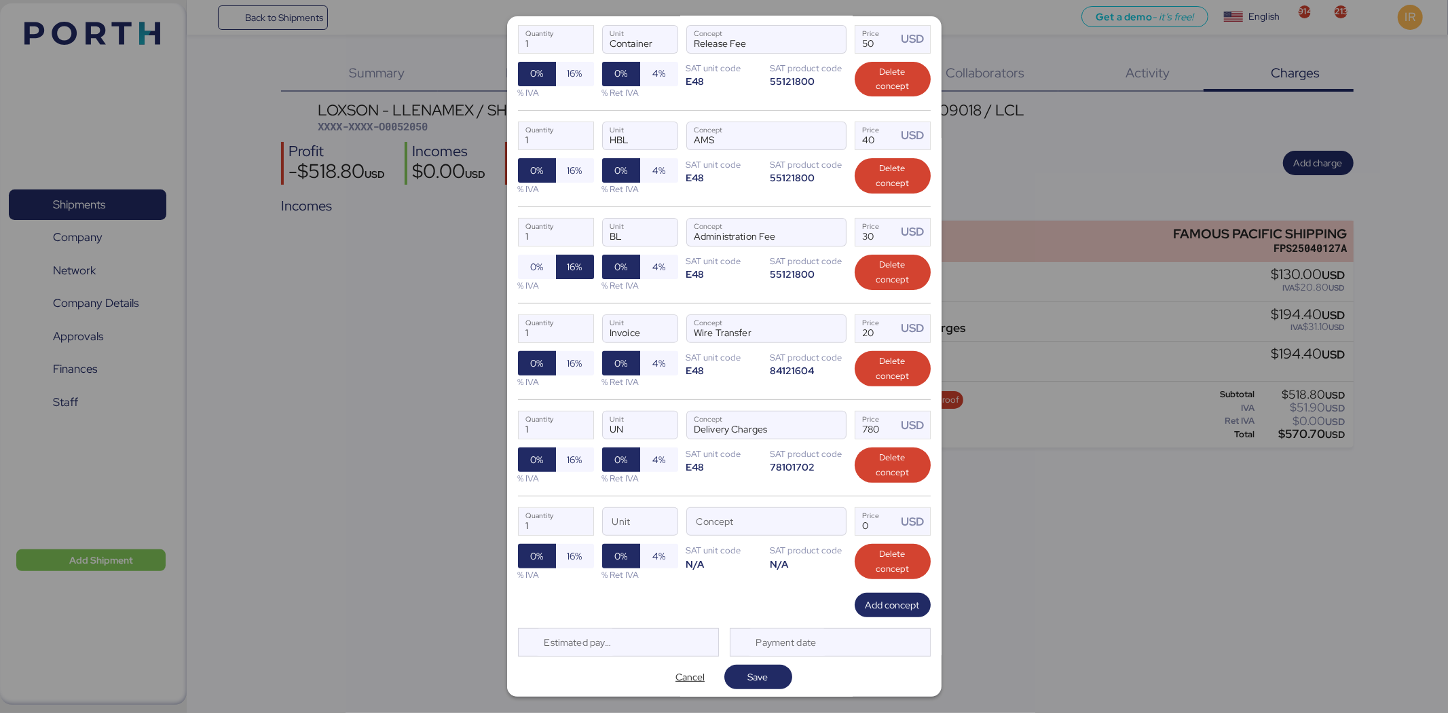
scroll to position [225, 0]
click at [880, 552] on span "Delete concept" at bounding box center [893, 561] width 54 height 30
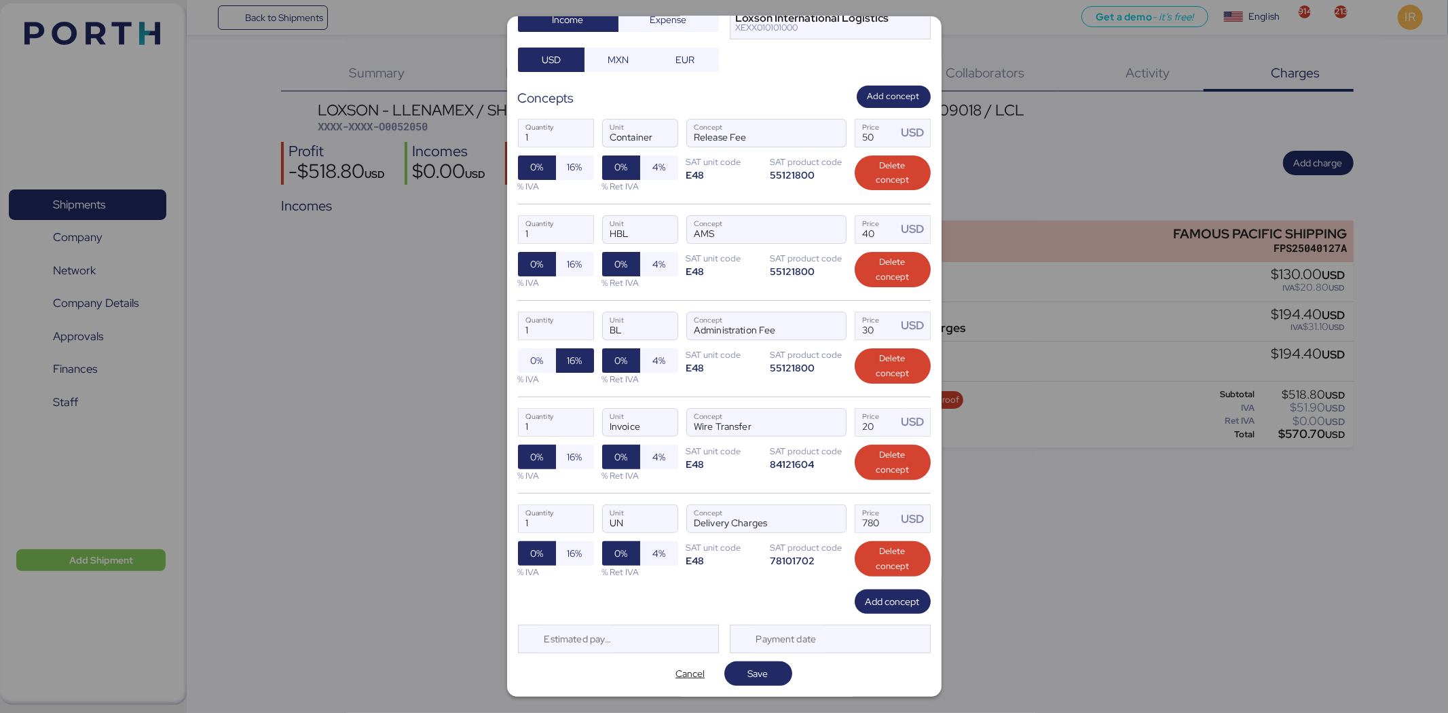
scroll to position [132, 0]
click at [764, 662] on span "Save" at bounding box center [759, 673] width 68 height 24
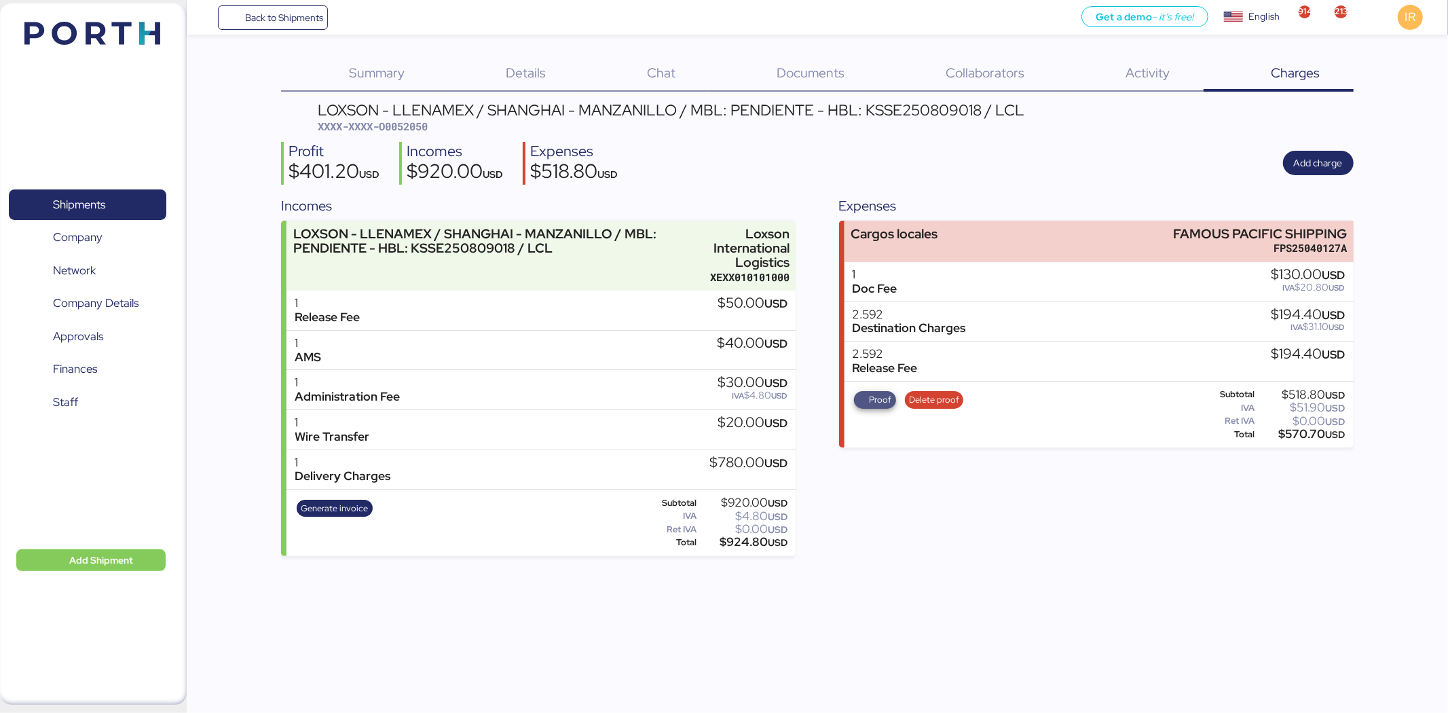
click at [877, 407] on span "Proof" at bounding box center [875, 400] width 42 height 18
